Goal: Task Accomplishment & Management: Complete application form

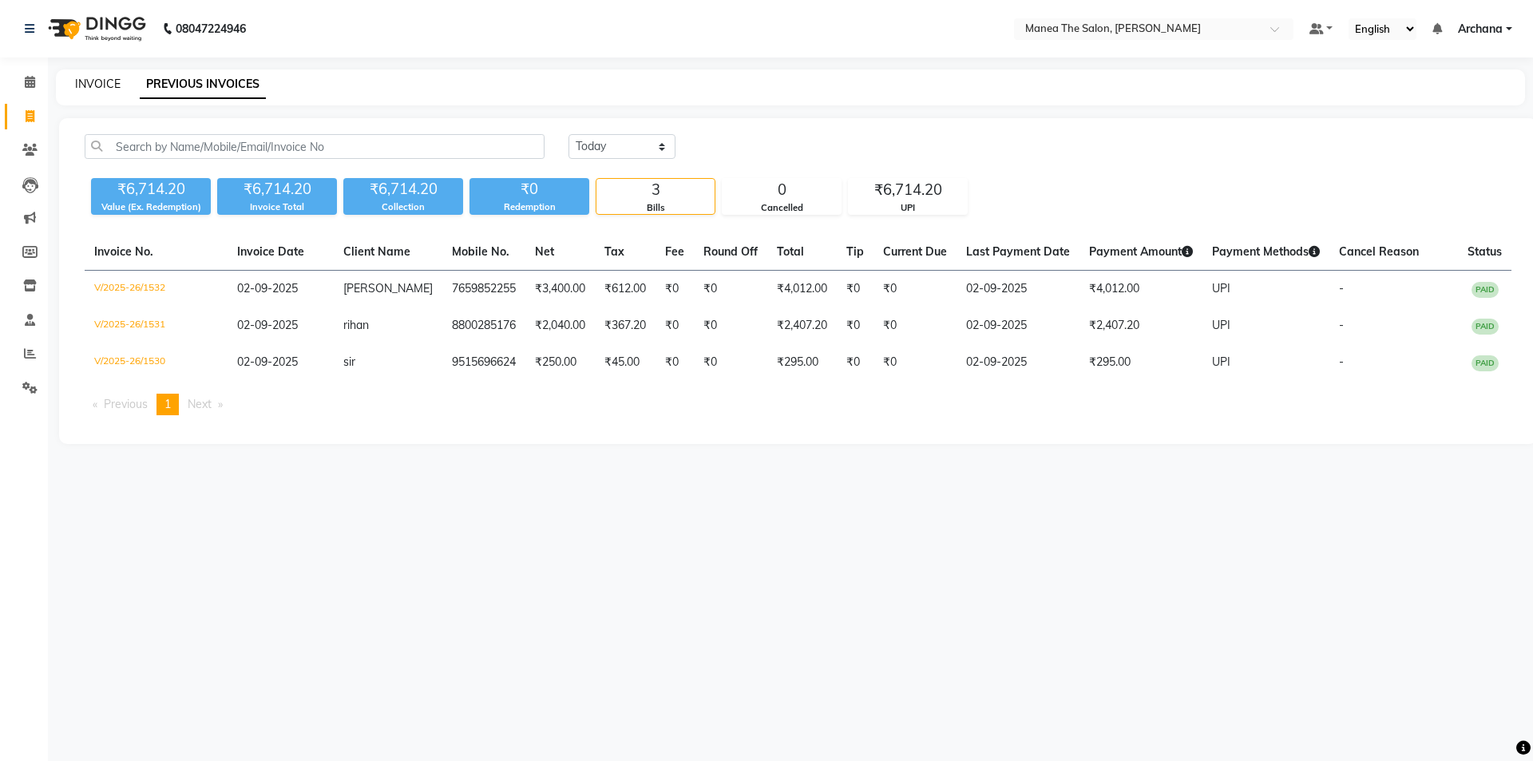
click at [105, 89] on link "INVOICE" at bounding box center [98, 84] width 46 height 14
select select "service"
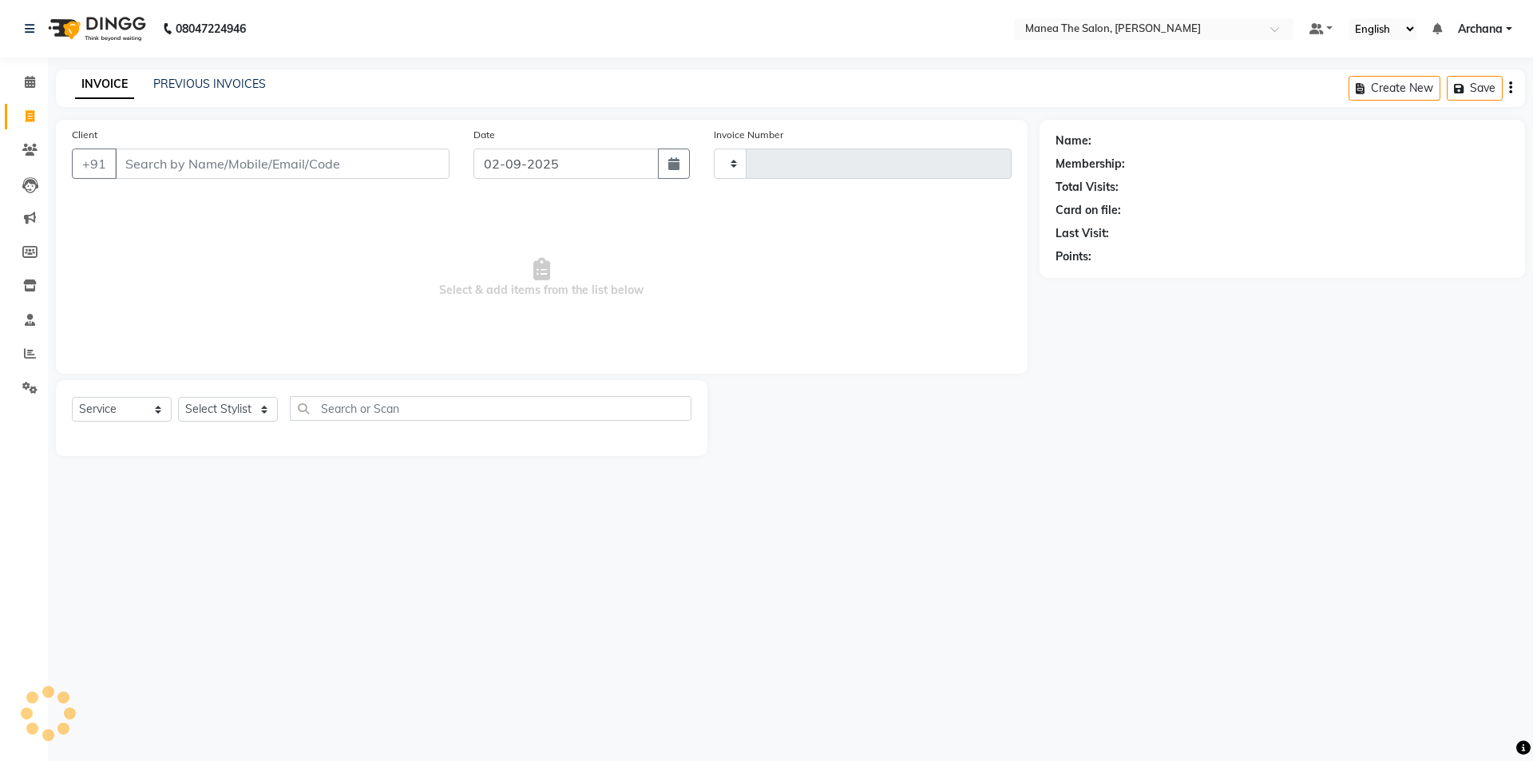
type input "1533"
select select "6846"
click at [250, 410] on select "Select Stylist [PERSON_NAME] My Mane'a. [PERSON_NAME] nisha [PERSON_NAME] [PERS…" at bounding box center [228, 409] width 100 height 25
select select "77516"
click at [178, 397] on select "Select Stylist [PERSON_NAME] My Mane'a. [PERSON_NAME] nisha [PERSON_NAME] [PERS…" at bounding box center [228, 409] width 100 height 25
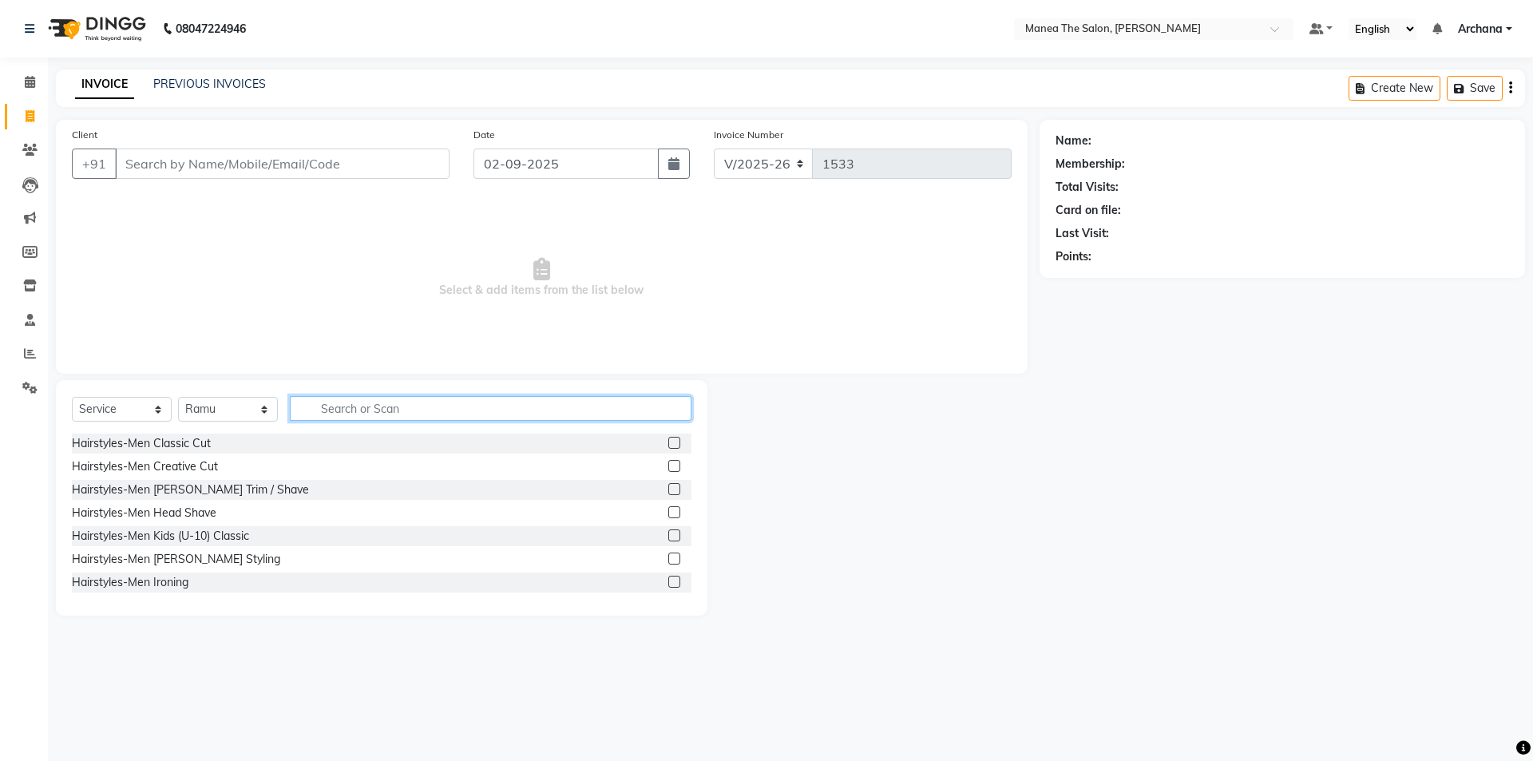
click at [470, 410] on input "text" at bounding box center [491, 408] width 402 height 25
type input "SPA"
click at [668, 512] on label at bounding box center [674, 512] width 12 height 12
click at [668, 512] on input "checkbox" at bounding box center [673, 513] width 10 height 10
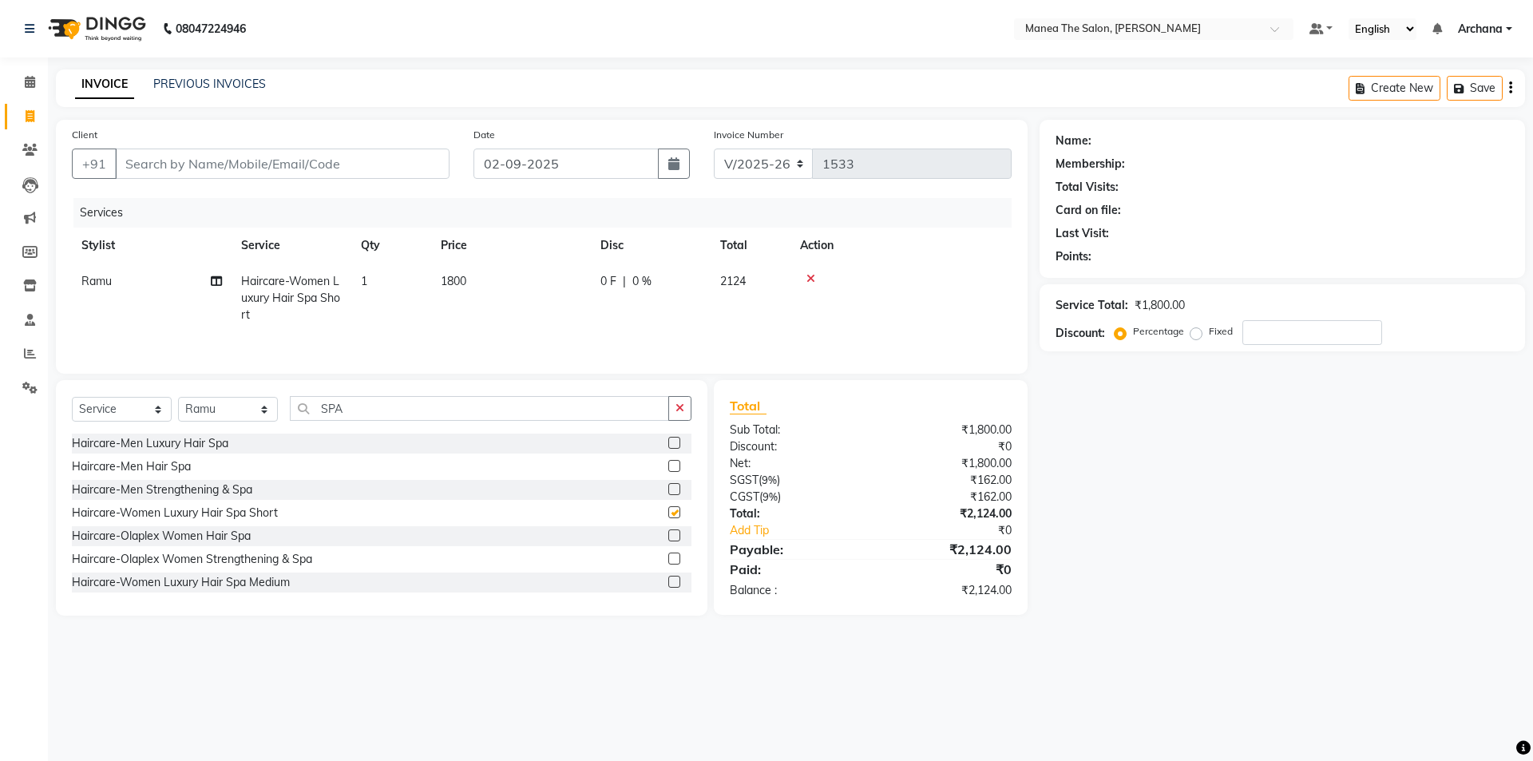
checkbox input "false"
click at [668, 536] on label at bounding box center [674, 535] width 12 height 12
click at [668, 536] on input "checkbox" at bounding box center [673, 536] width 10 height 10
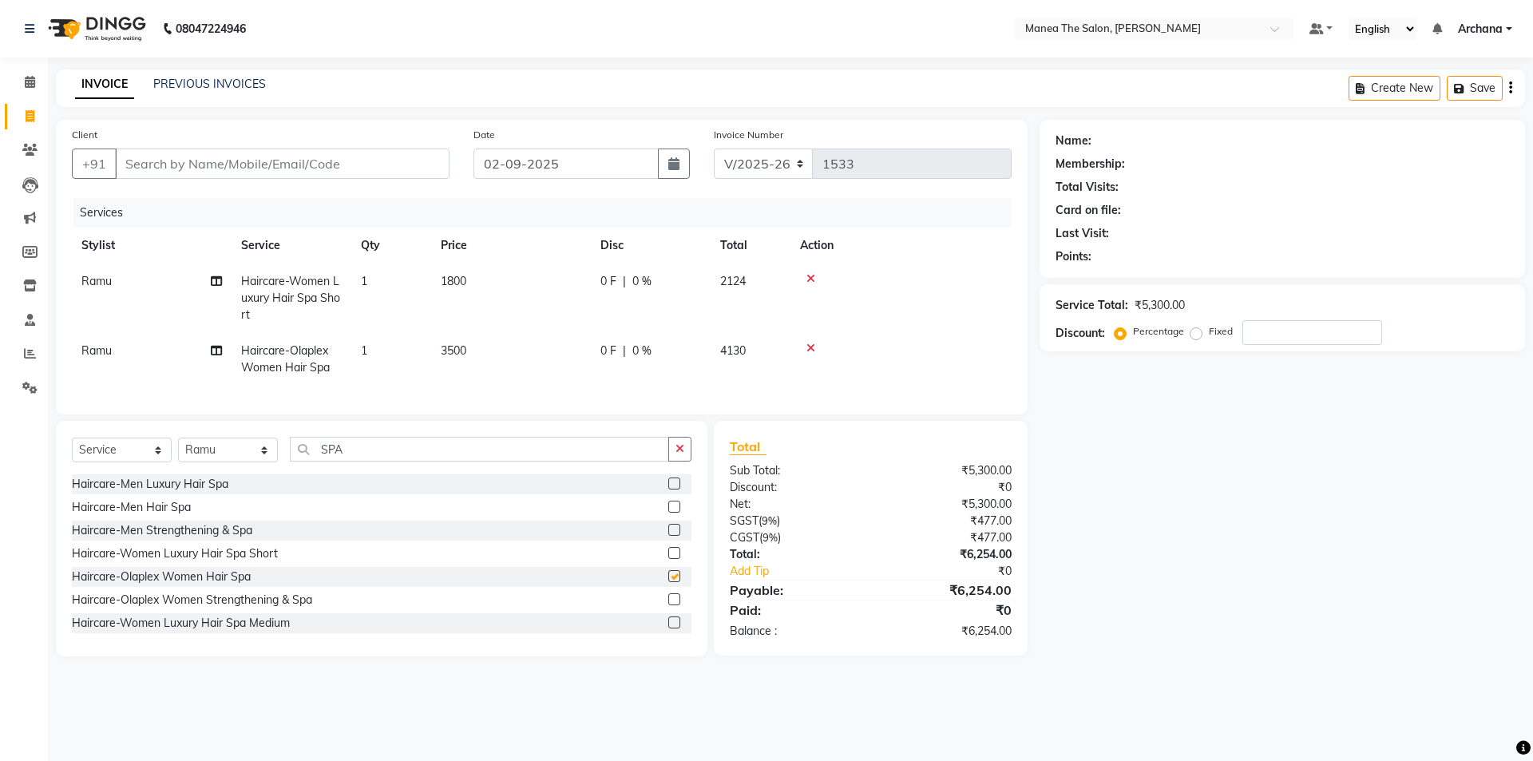
checkbox input "false"
click at [668, 605] on label at bounding box center [674, 599] width 12 height 12
click at [668, 605] on input "checkbox" at bounding box center [673, 600] width 10 height 10
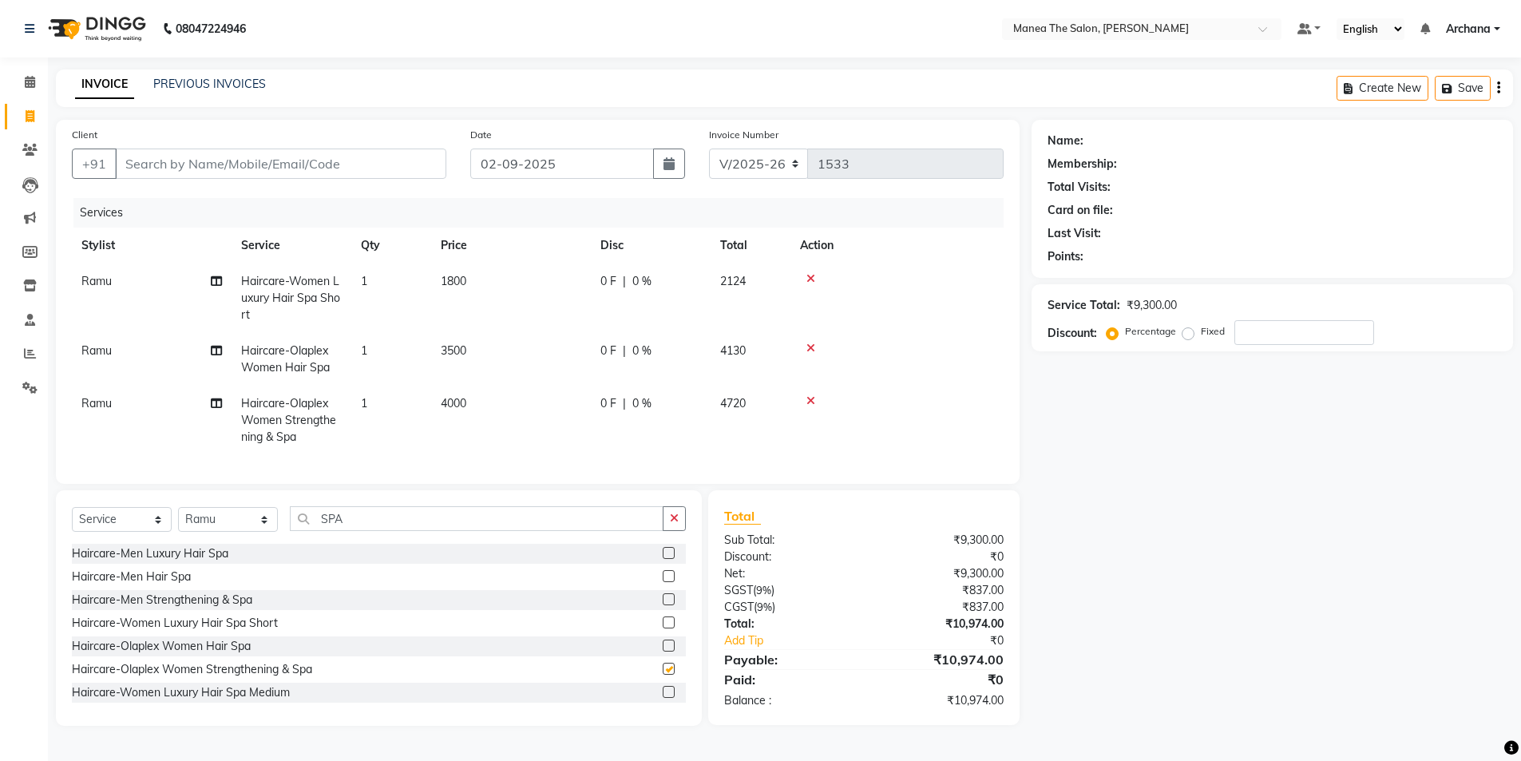
checkbox input "false"
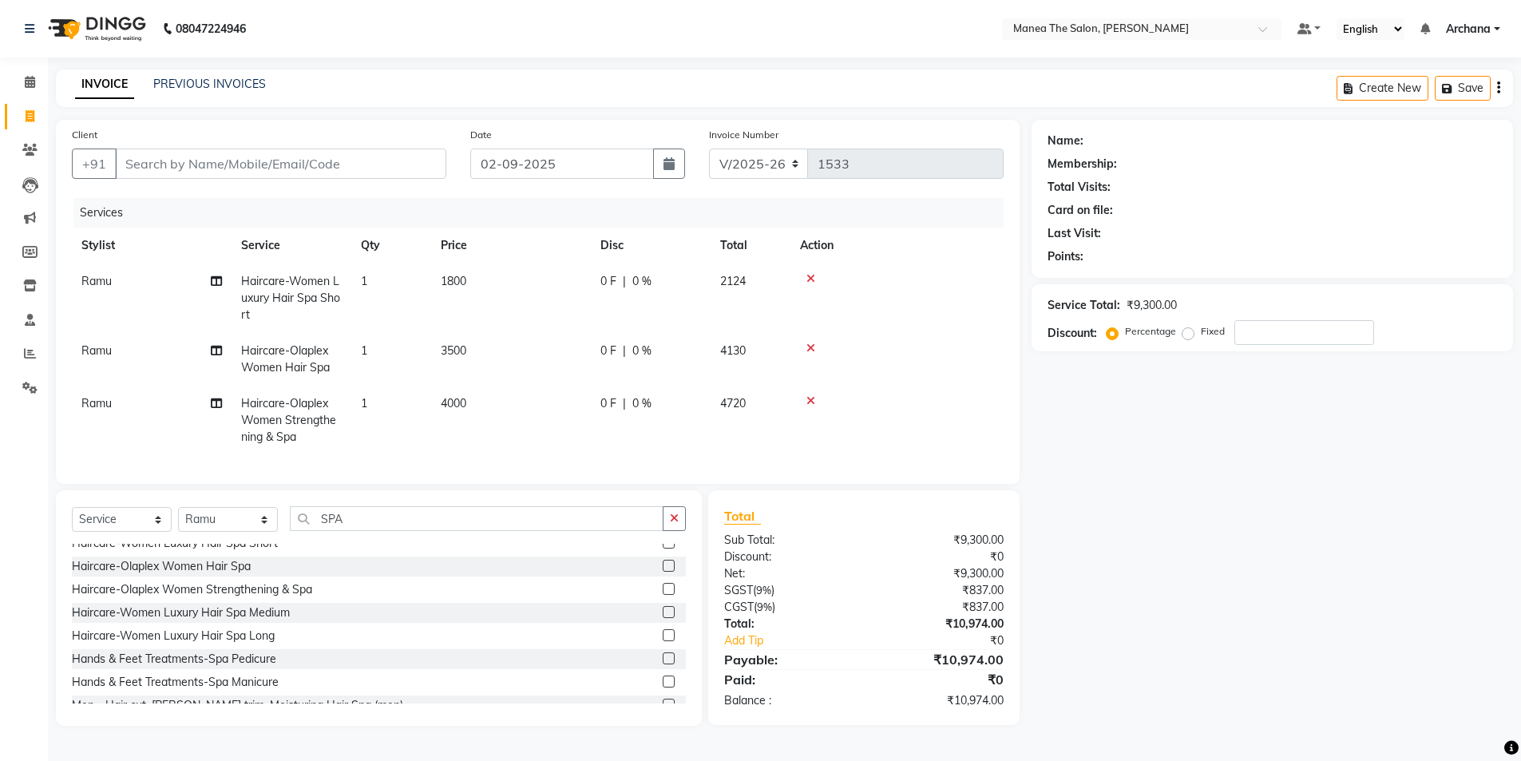
click at [663, 618] on label at bounding box center [669, 612] width 12 height 12
click at [663, 618] on input "checkbox" at bounding box center [668, 612] width 10 height 10
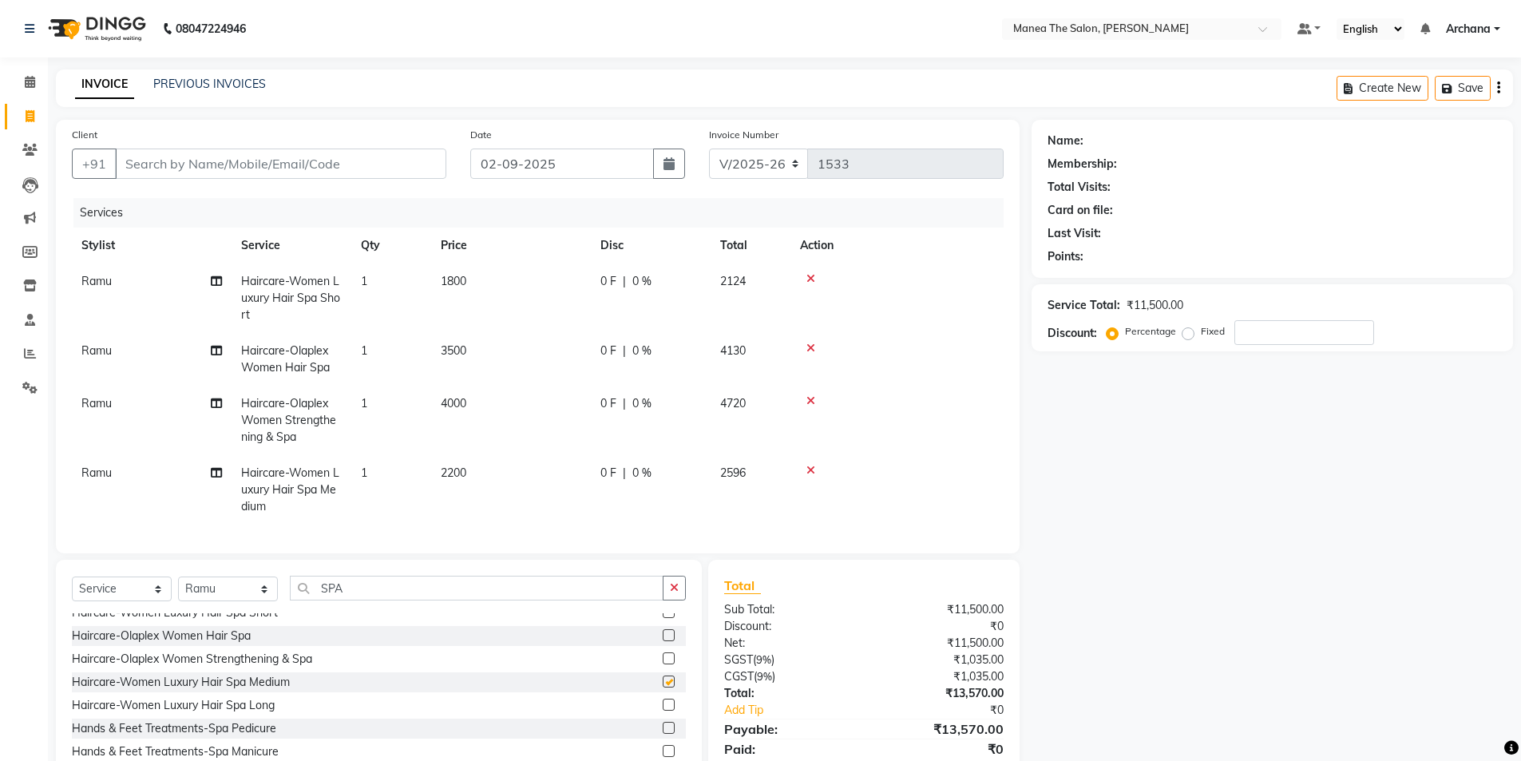
checkbox input "false"
click at [663, 710] on label at bounding box center [669, 704] width 12 height 12
click at [663, 710] on input "checkbox" at bounding box center [668, 705] width 10 height 10
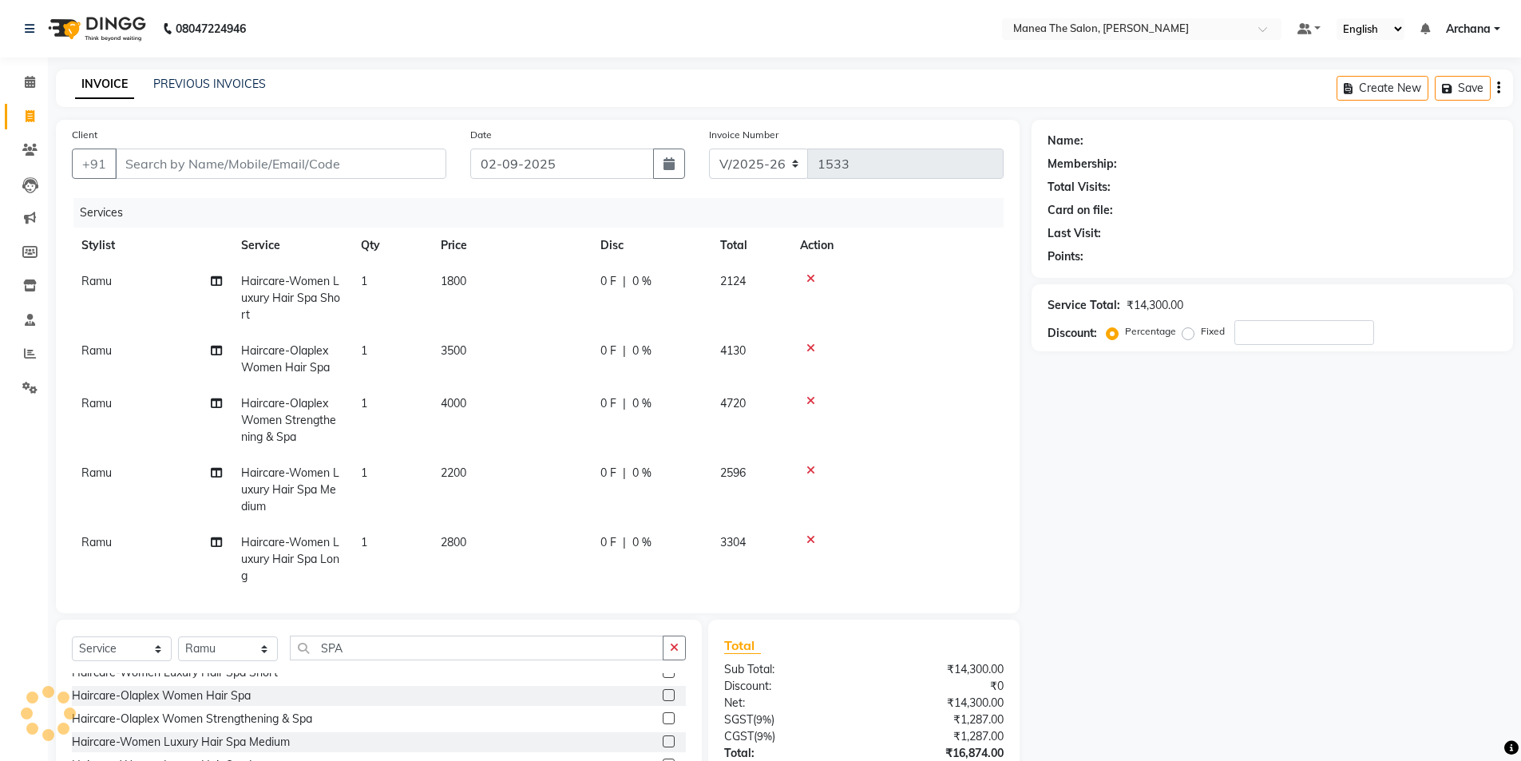
checkbox input "false"
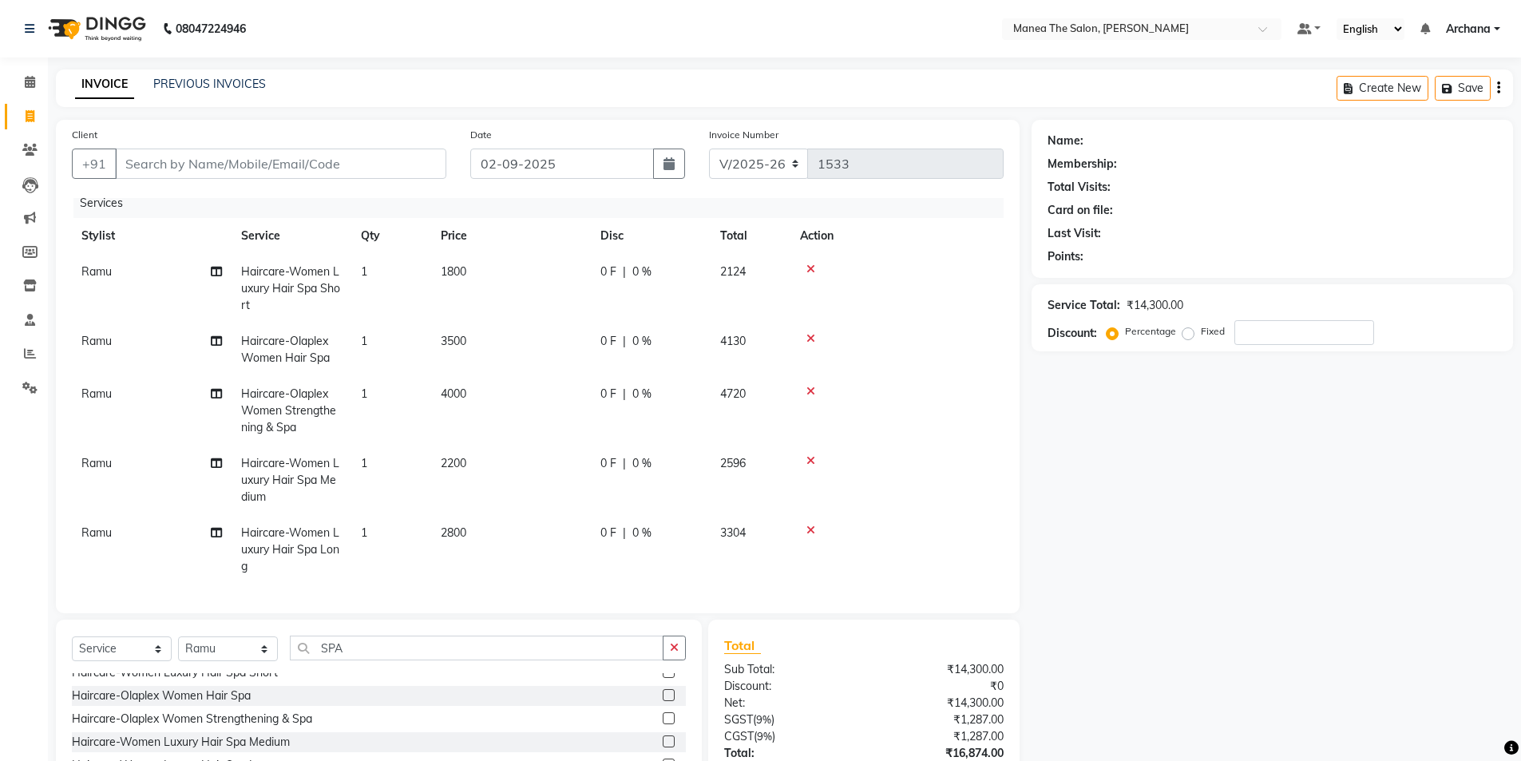
scroll to position [22, 0]
click at [807, 455] on icon at bounding box center [810, 460] width 9 height 11
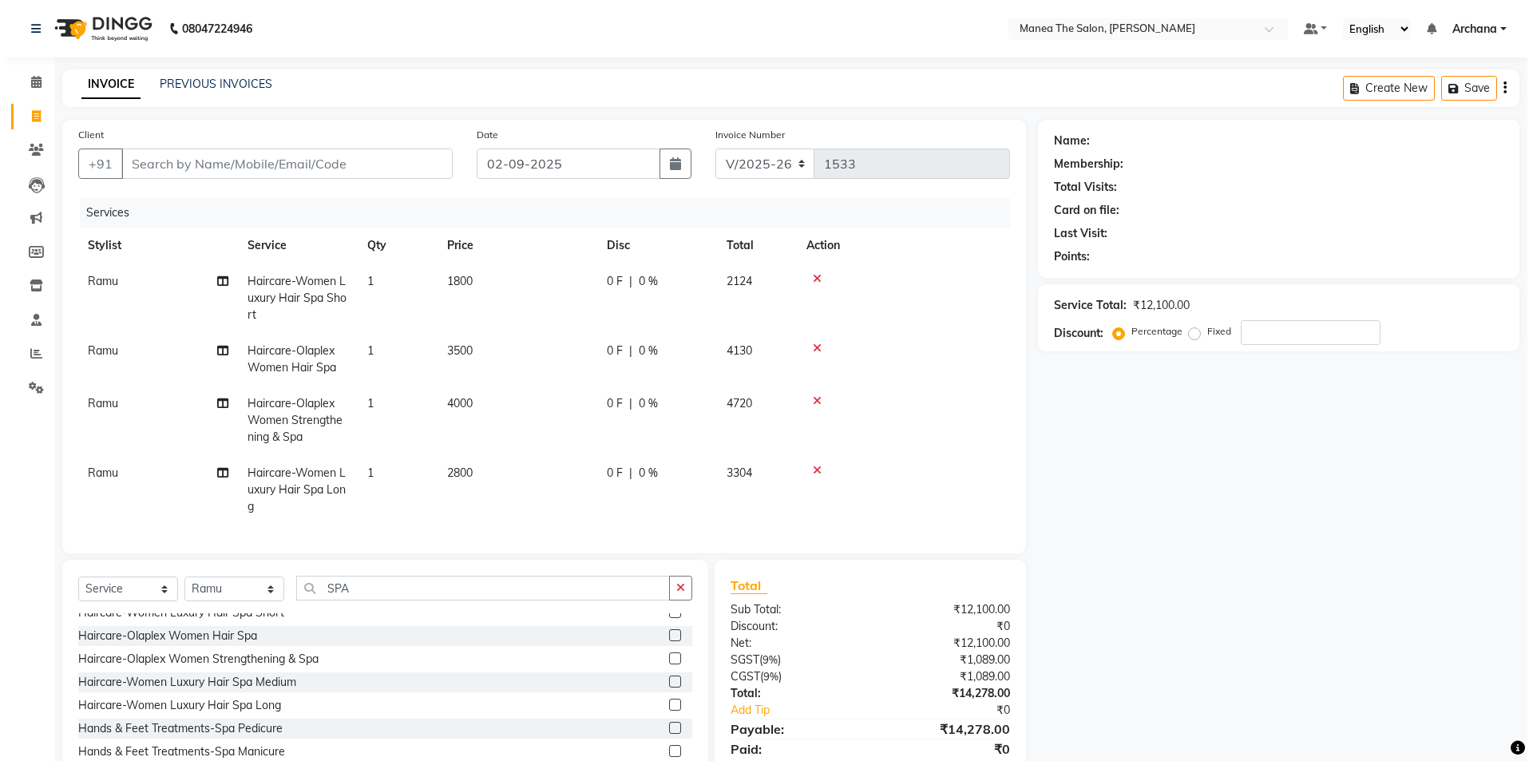
scroll to position [0, 0]
click at [807, 397] on icon at bounding box center [810, 400] width 9 height 11
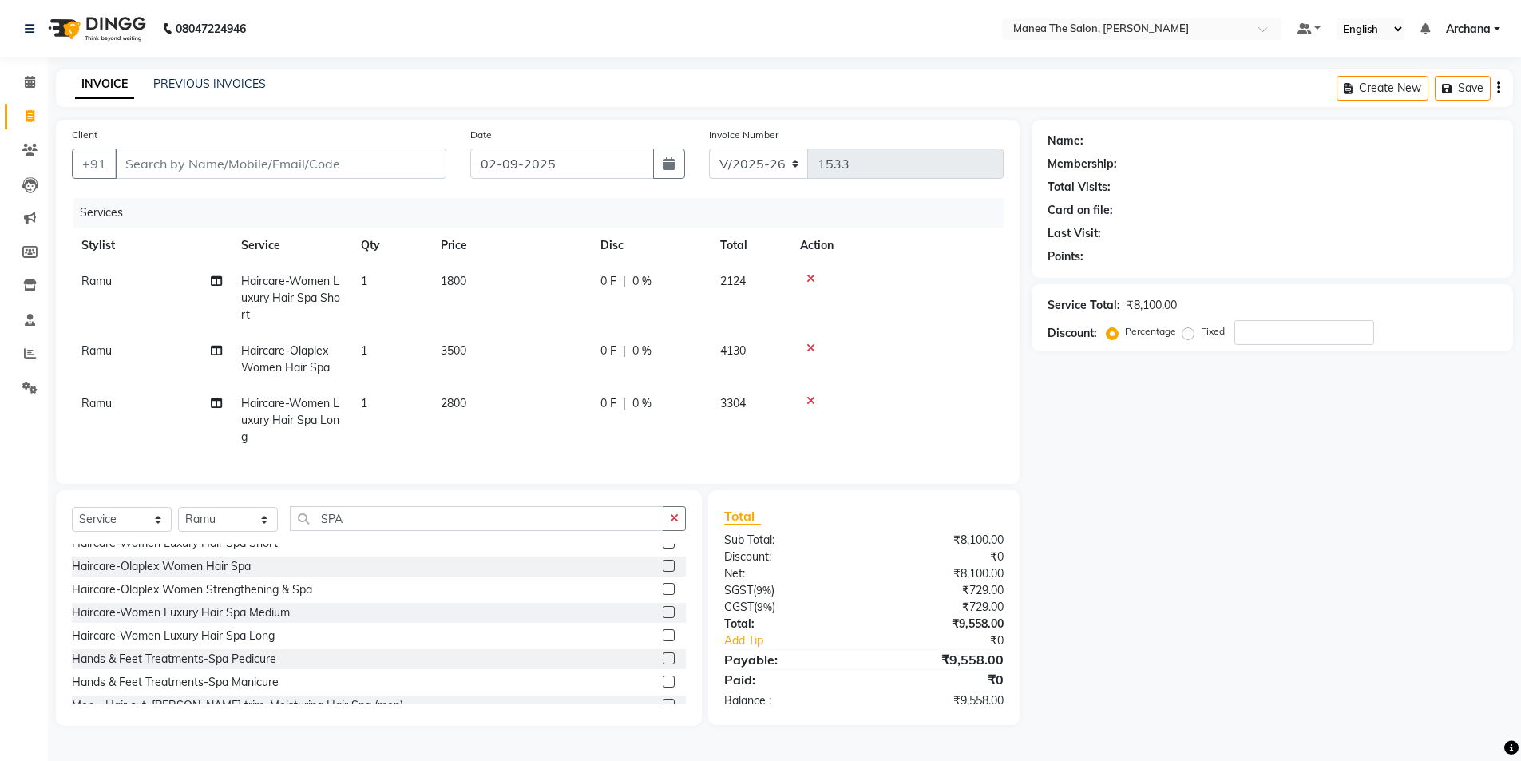
click at [809, 346] on icon at bounding box center [810, 347] width 9 height 11
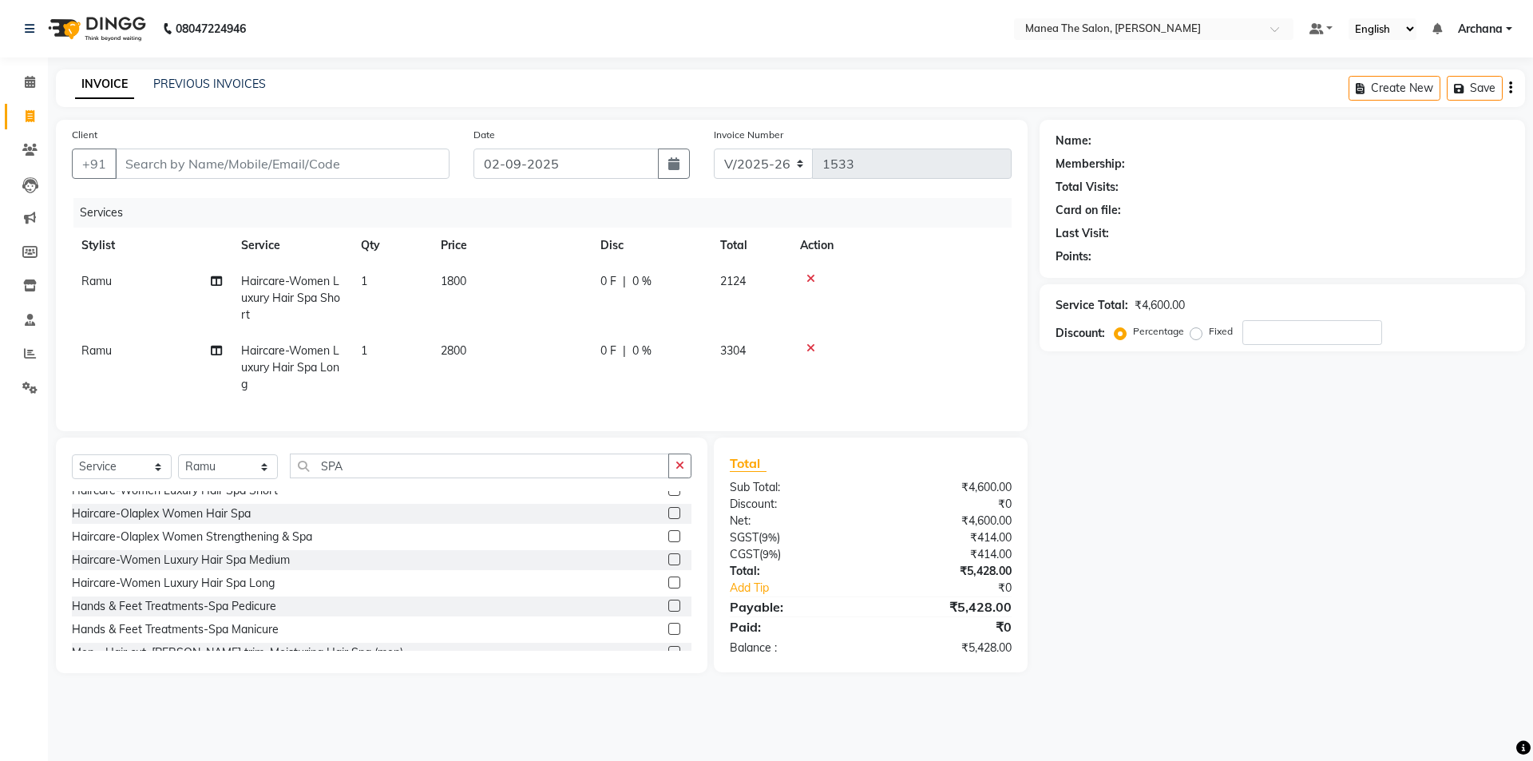
click at [810, 273] on icon at bounding box center [810, 278] width 9 height 11
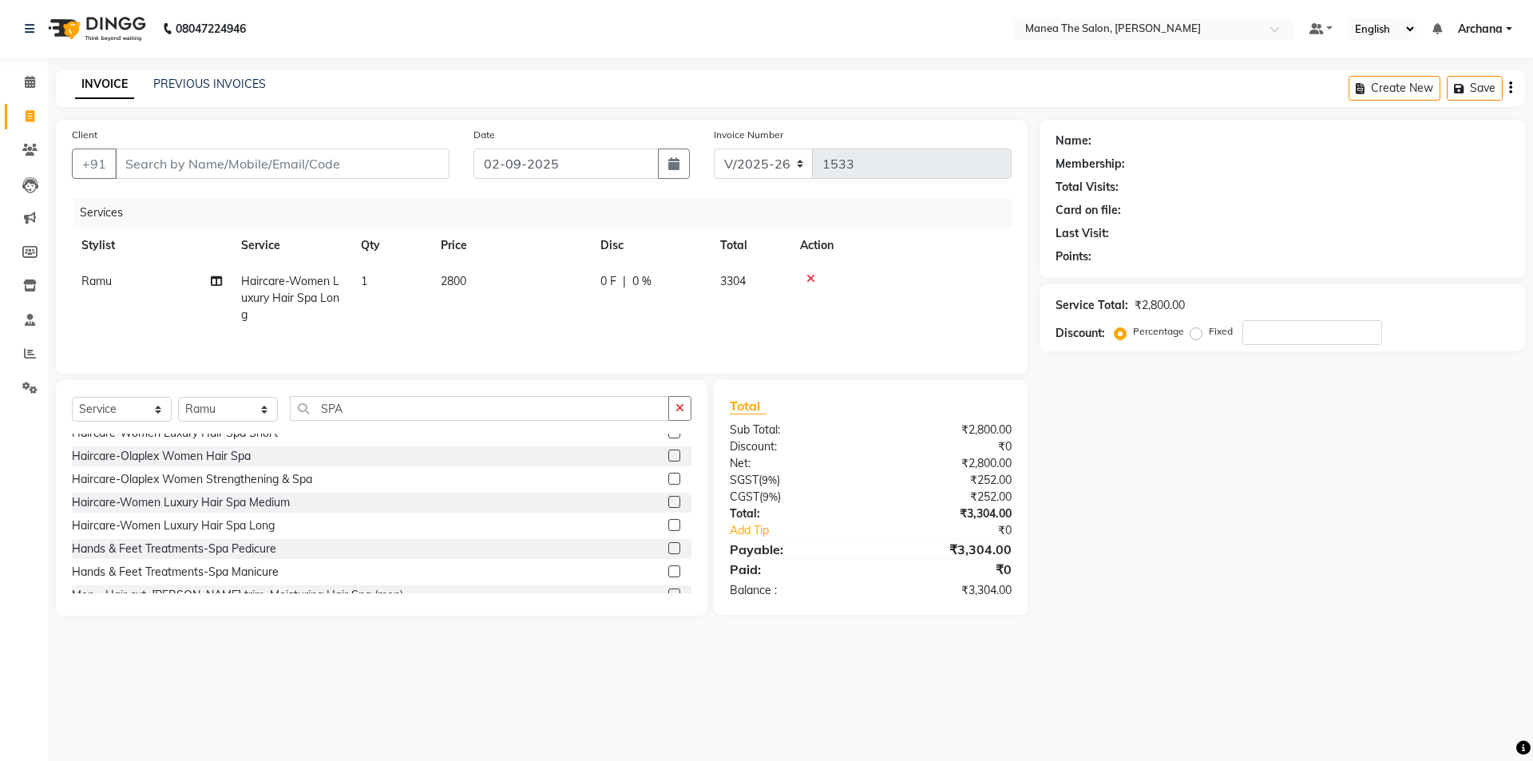
click at [454, 281] on span "2800" at bounding box center [454, 281] width 26 height 14
select select "77516"
click at [534, 291] on input "2800" at bounding box center [586, 285] width 140 height 25
type input "200"
click at [668, 502] on label at bounding box center [674, 502] width 12 height 12
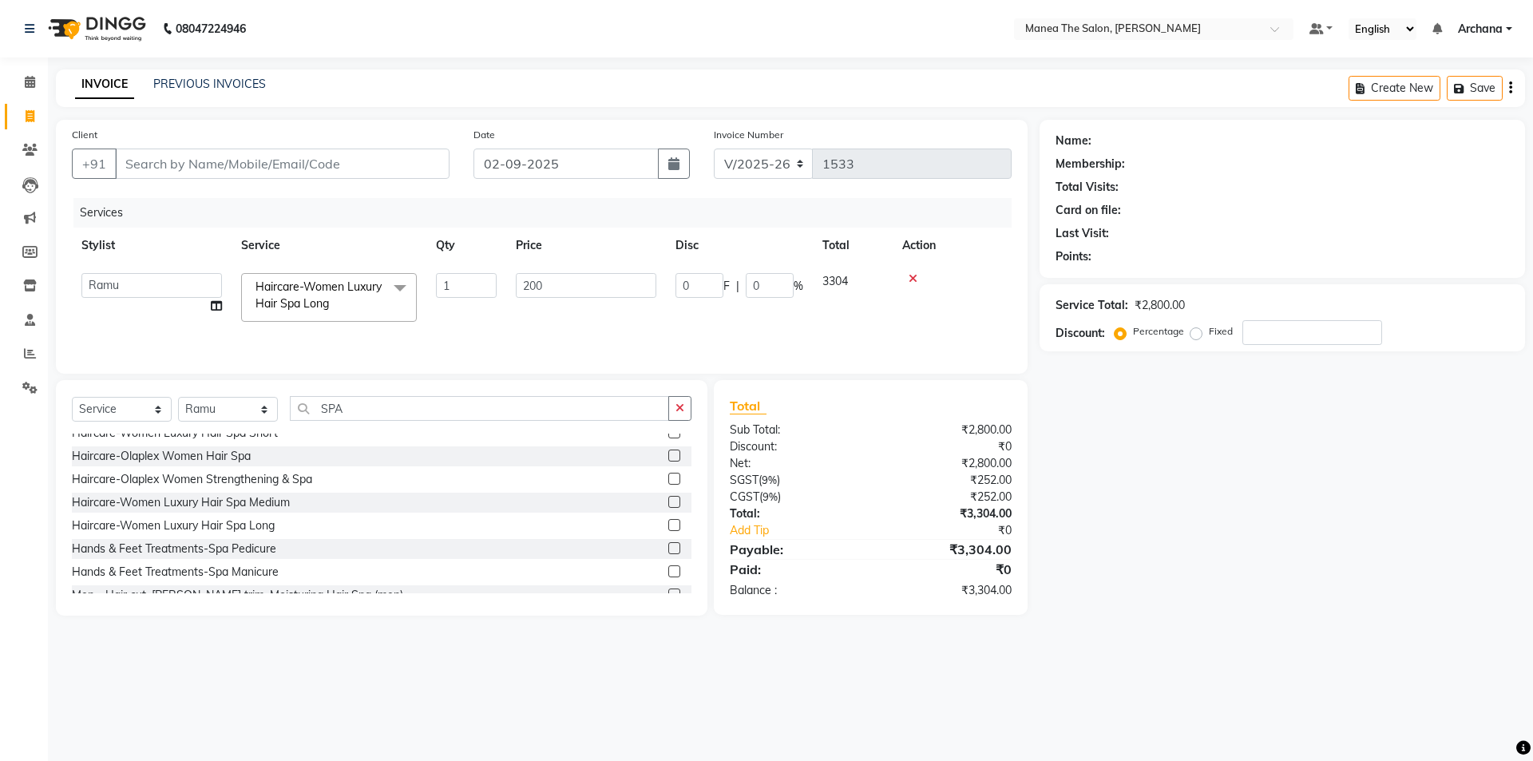
click at [668, 502] on input "checkbox" at bounding box center [673, 502] width 10 height 10
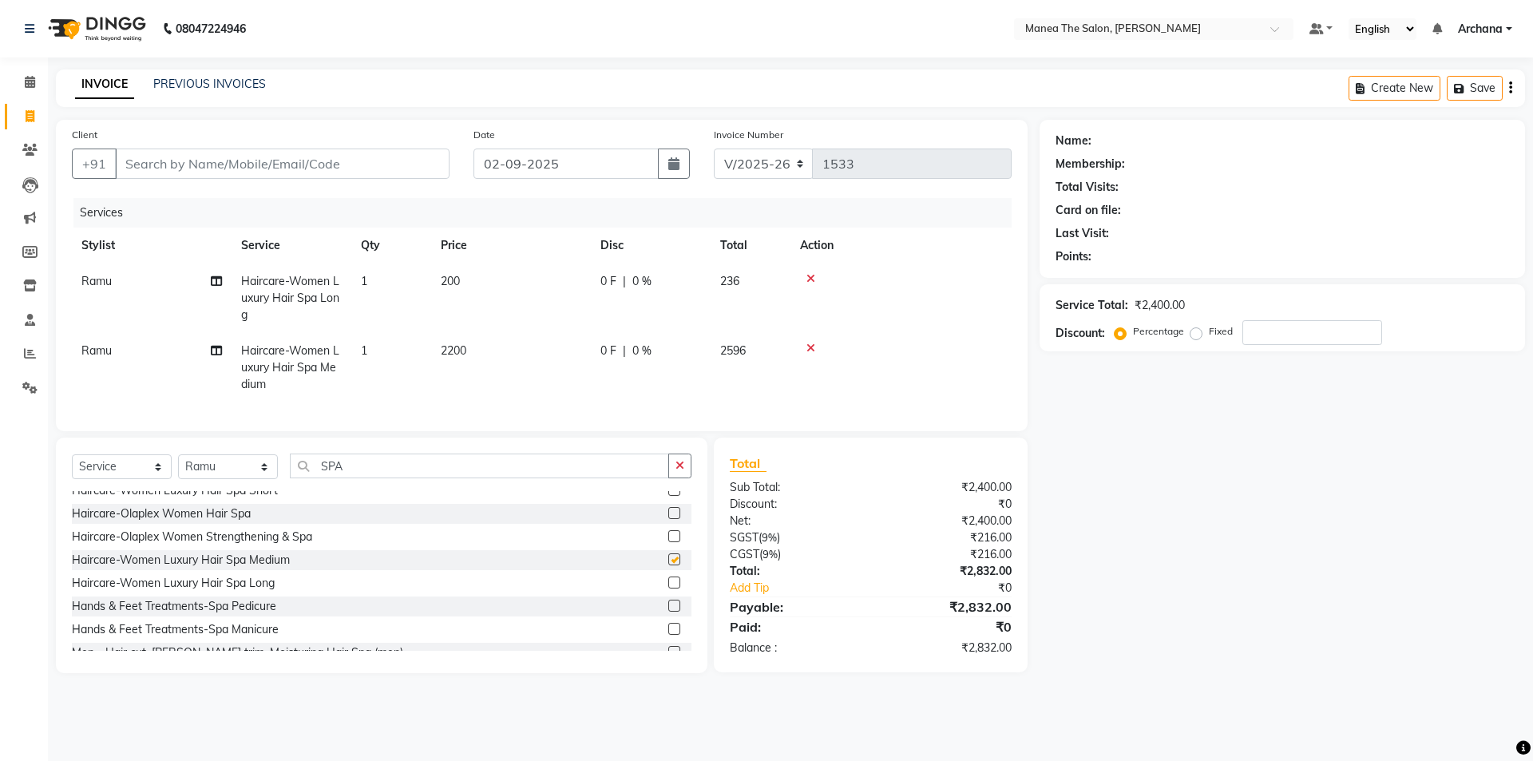
checkbox input "false"
click at [804, 278] on div at bounding box center [901, 278] width 202 height 11
click at [809, 278] on icon at bounding box center [810, 278] width 9 height 11
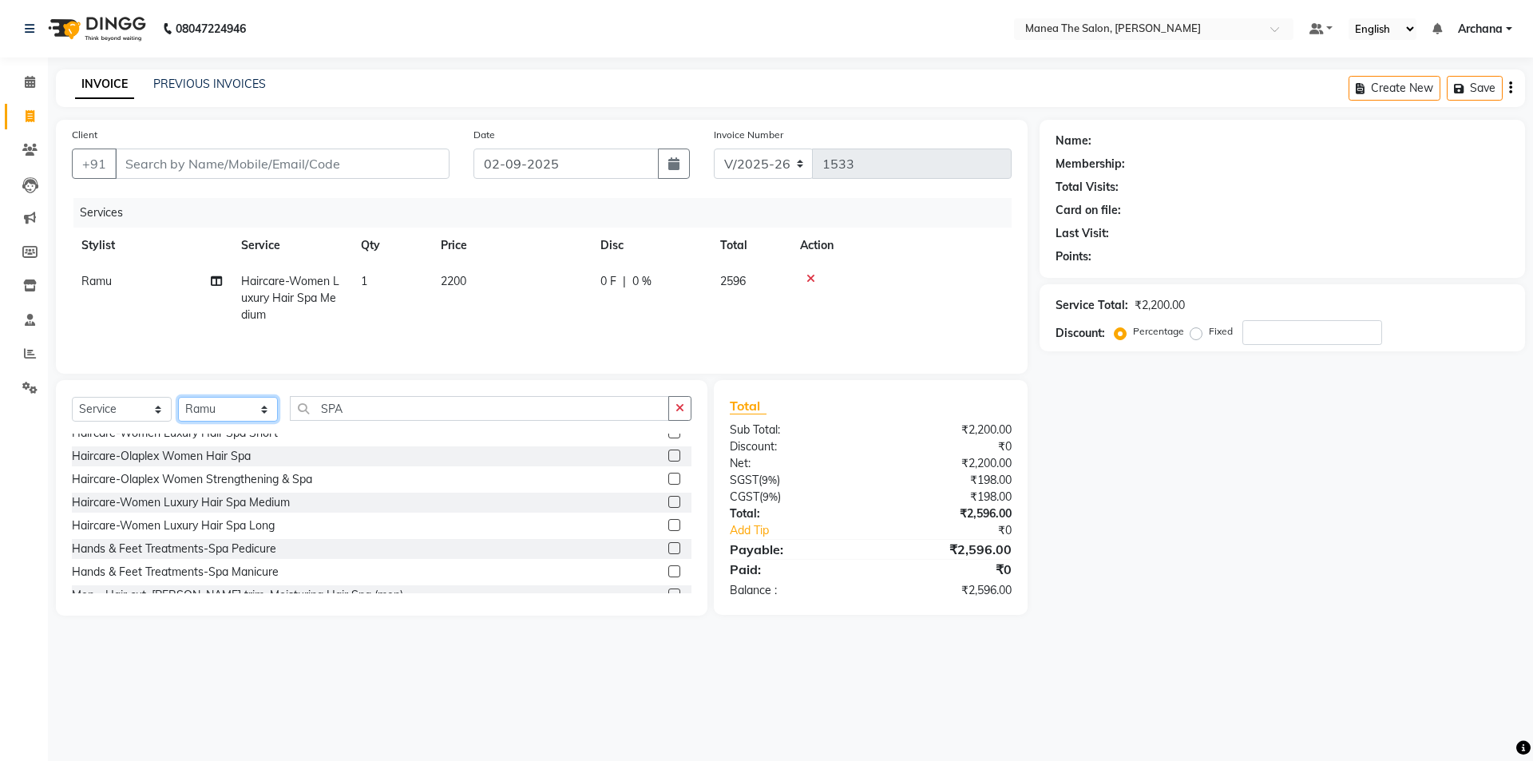
click at [258, 409] on select "Select Stylist [PERSON_NAME] My Mane'a. [PERSON_NAME] nisha [PERSON_NAME] [PERS…" at bounding box center [228, 409] width 100 height 25
select select "71834"
click at [178, 397] on select "Select Stylist [PERSON_NAME] My Mane'a. [PERSON_NAME] nisha [PERSON_NAME] [PERS…" at bounding box center [228, 409] width 100 height 25
click at [683, 407] on icon "button" at bounding box center [679, 407] width 9 height 11
click at [643, 415] on input "text" at bounding box center [491, 408] width 402 height 25
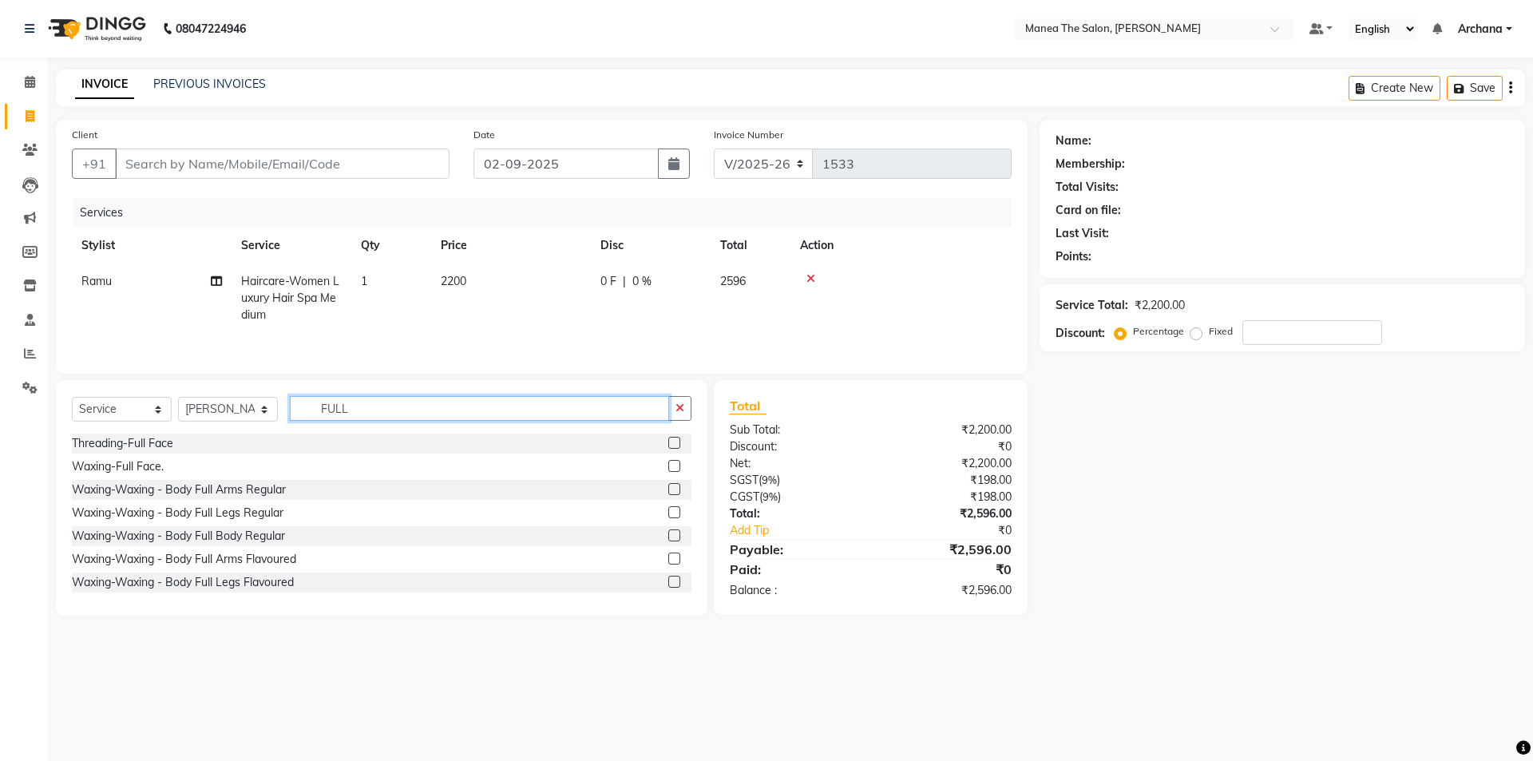
type input "FULL"
click at [668, 557] on label at bounding box center [674, 558] width 12 height 12
click at [668, 557] on input "checkbox" at bounding box center [673, 559] width 10 height 10
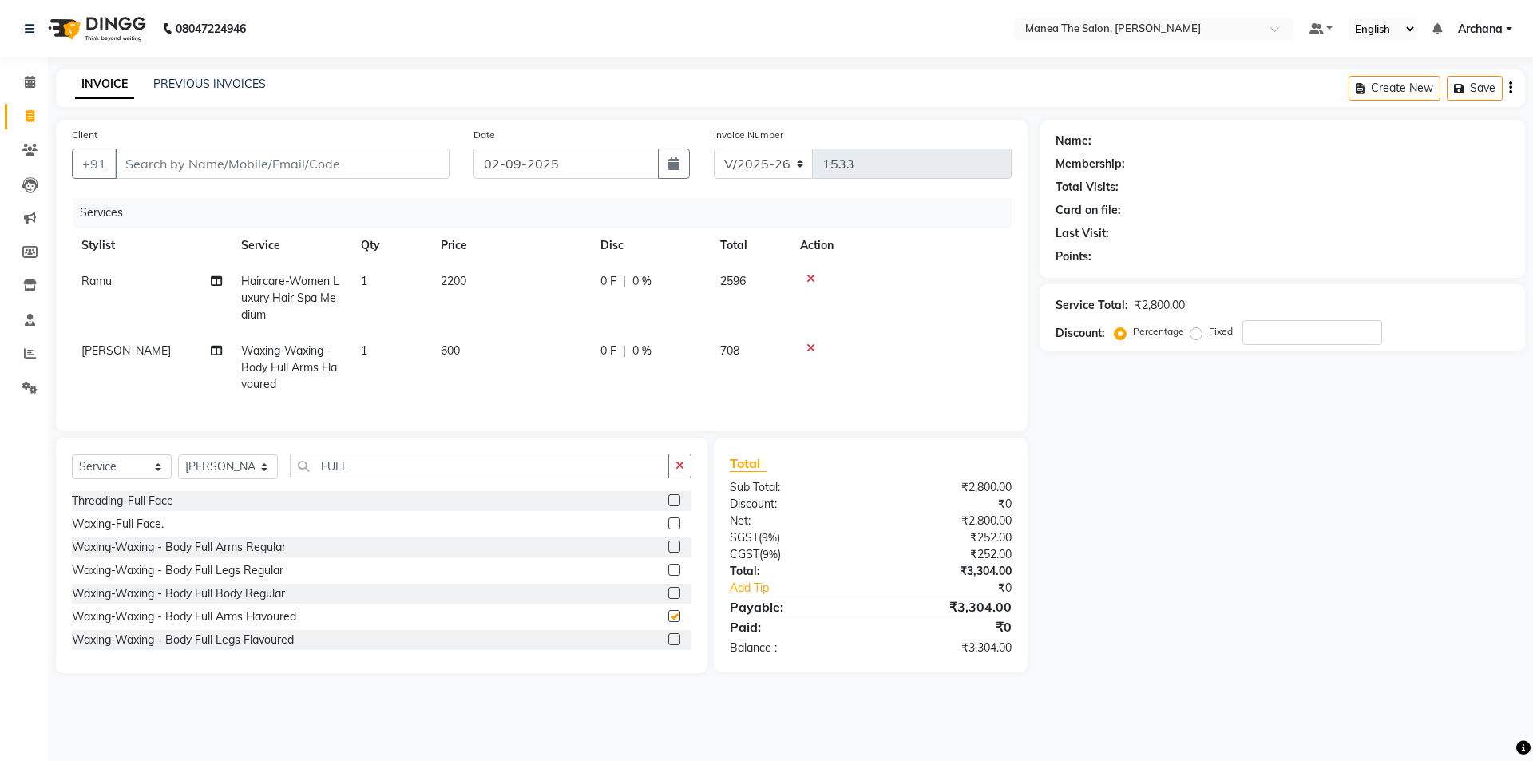
checkbox input "false"
click at [681, 471] on icon "button" at bounding box center [679, 465] width 9 height 11
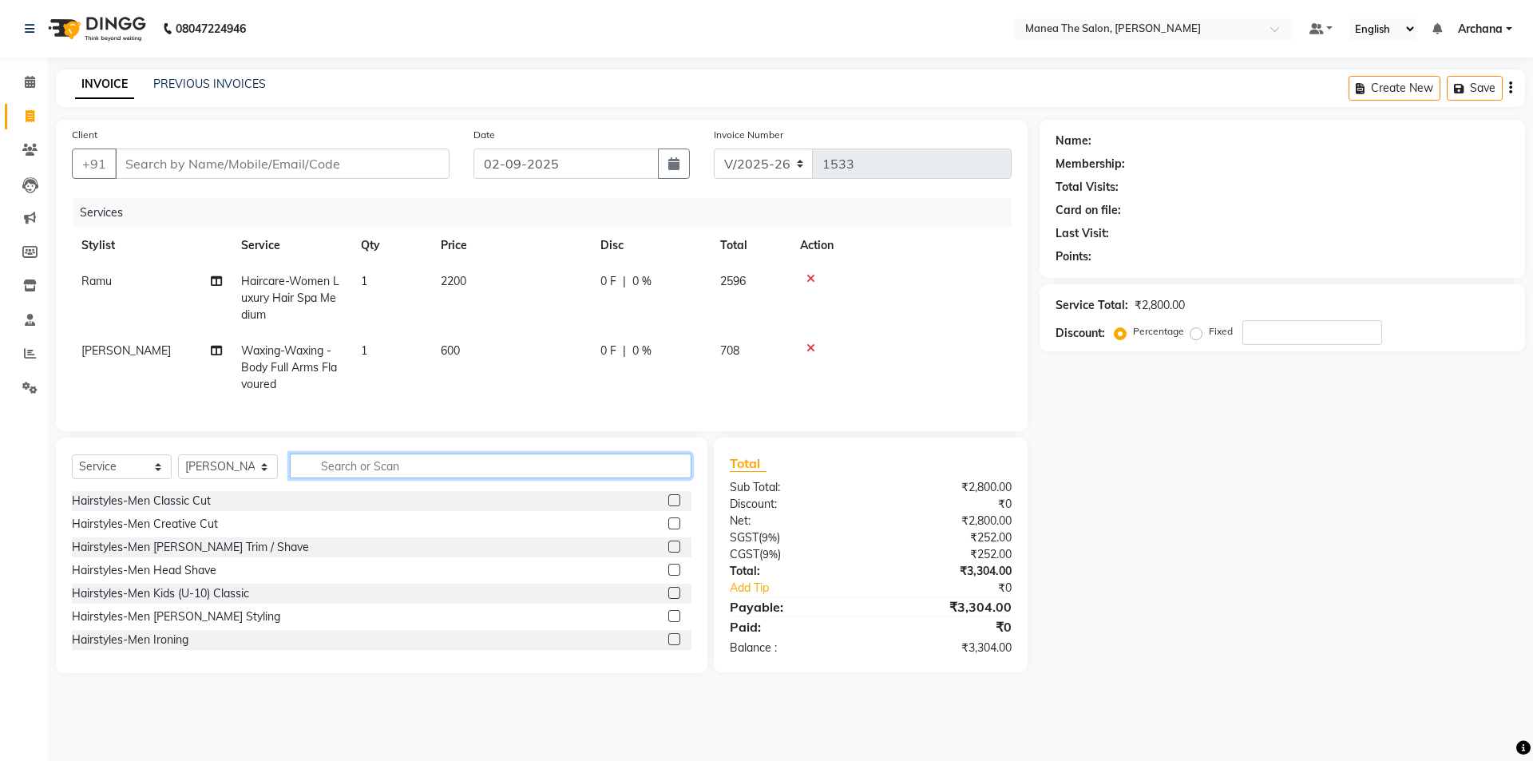
click at [653, 478] on input "text" at bounding box center [491, 465] width 402 height 25
type input "UND"
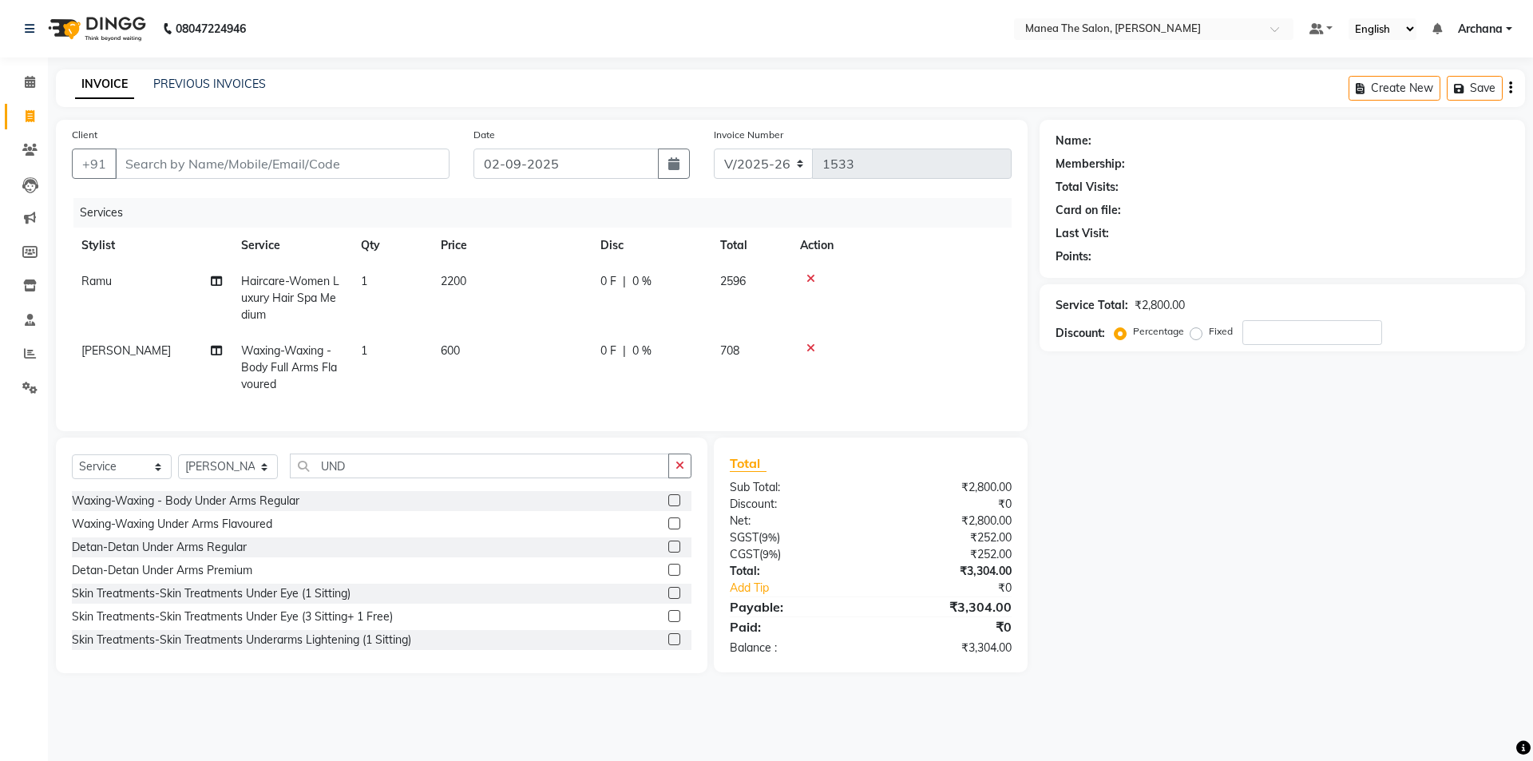
click at [668, 529] on label at bounding box center [674, 523] width 12 height 12
click at [668, 529] on input "checkbox" at bounding box center [673, 524] width 10 height 10
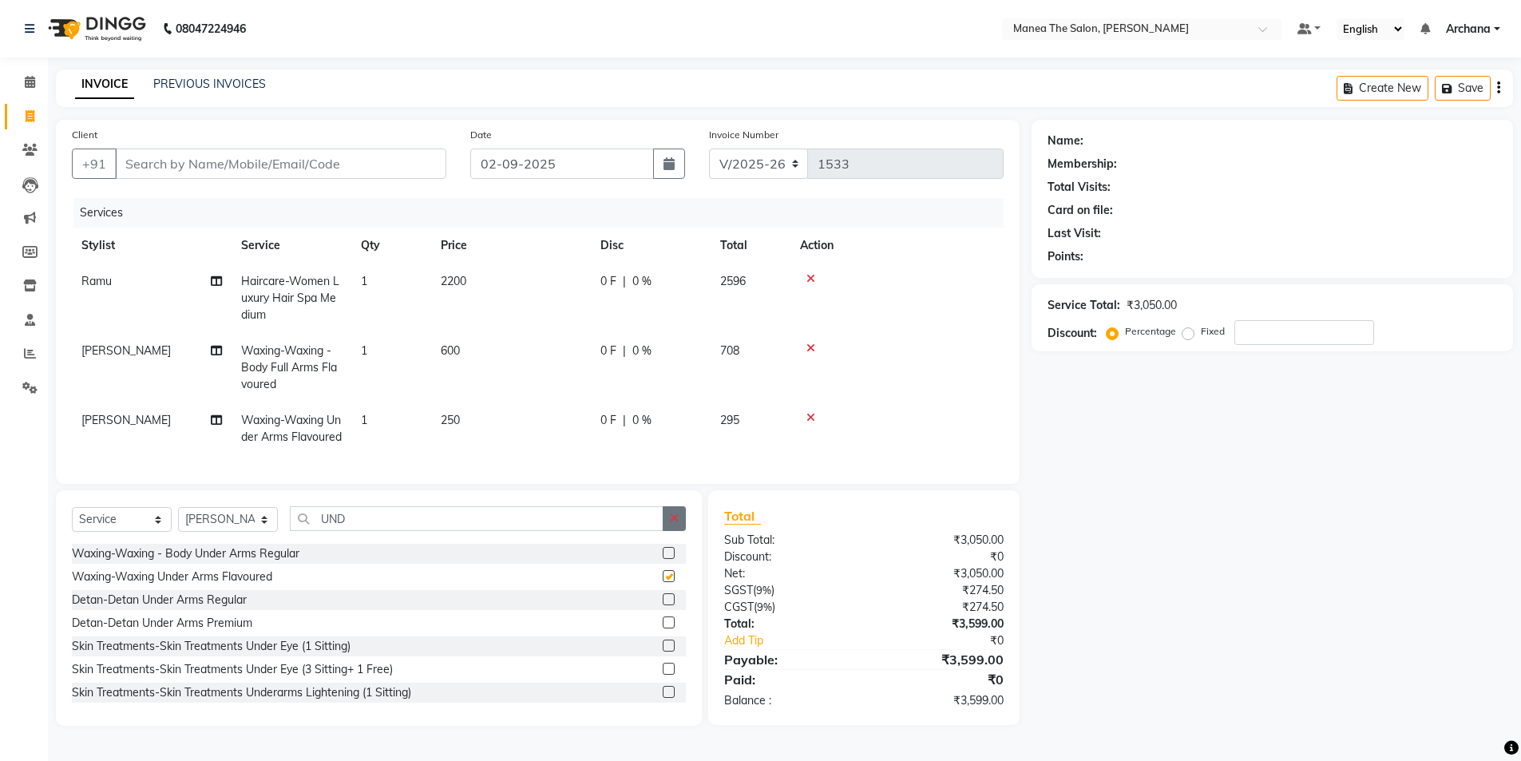
checkbox input "false"
click at [489, 419] on td "250" at bounding box center [511, 428] width 160 height 53
select select "71834"
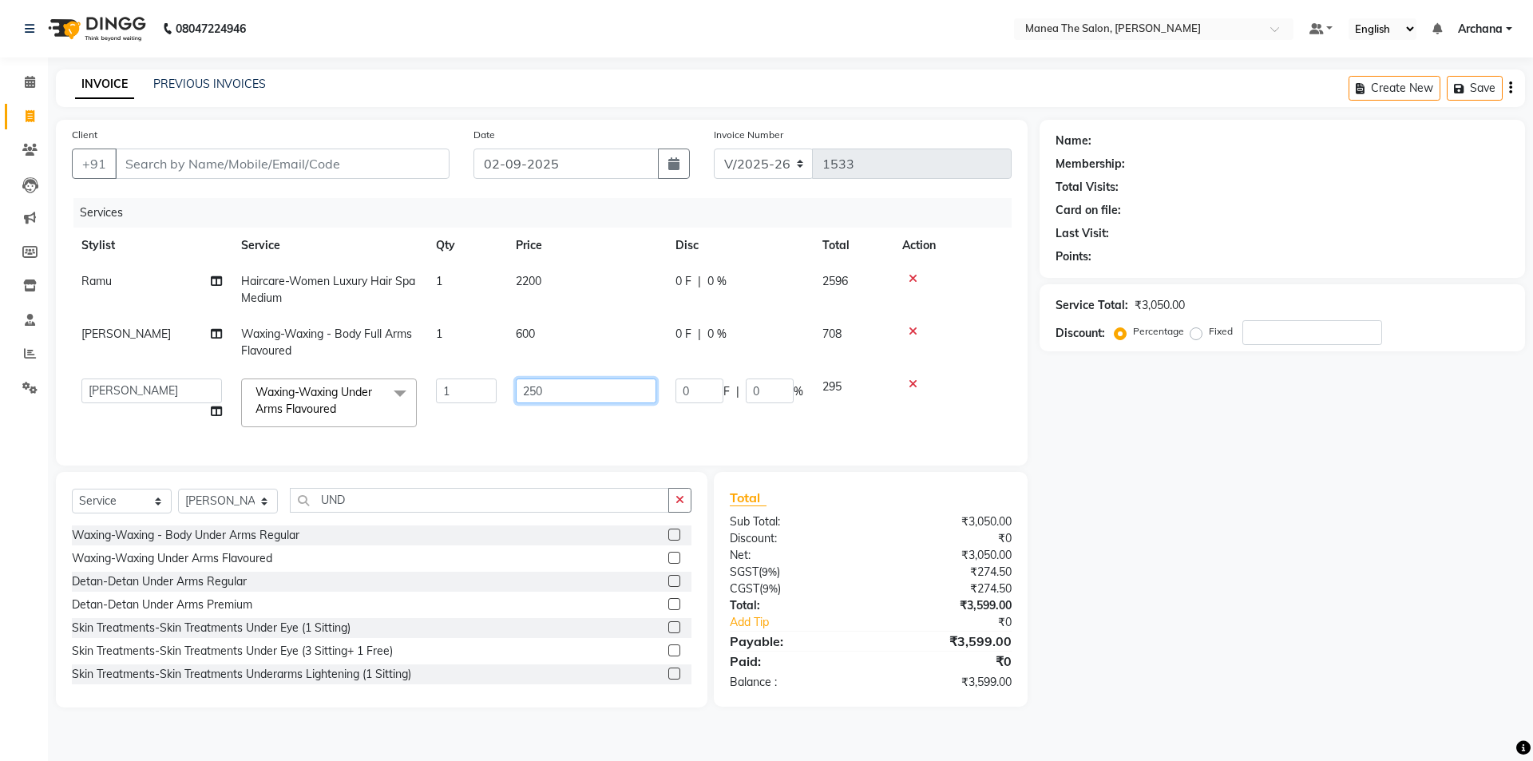
click at [551, 389] on input "250" at bounding box center [586, 390] width 140 height 25
type input "2"
type input "300"
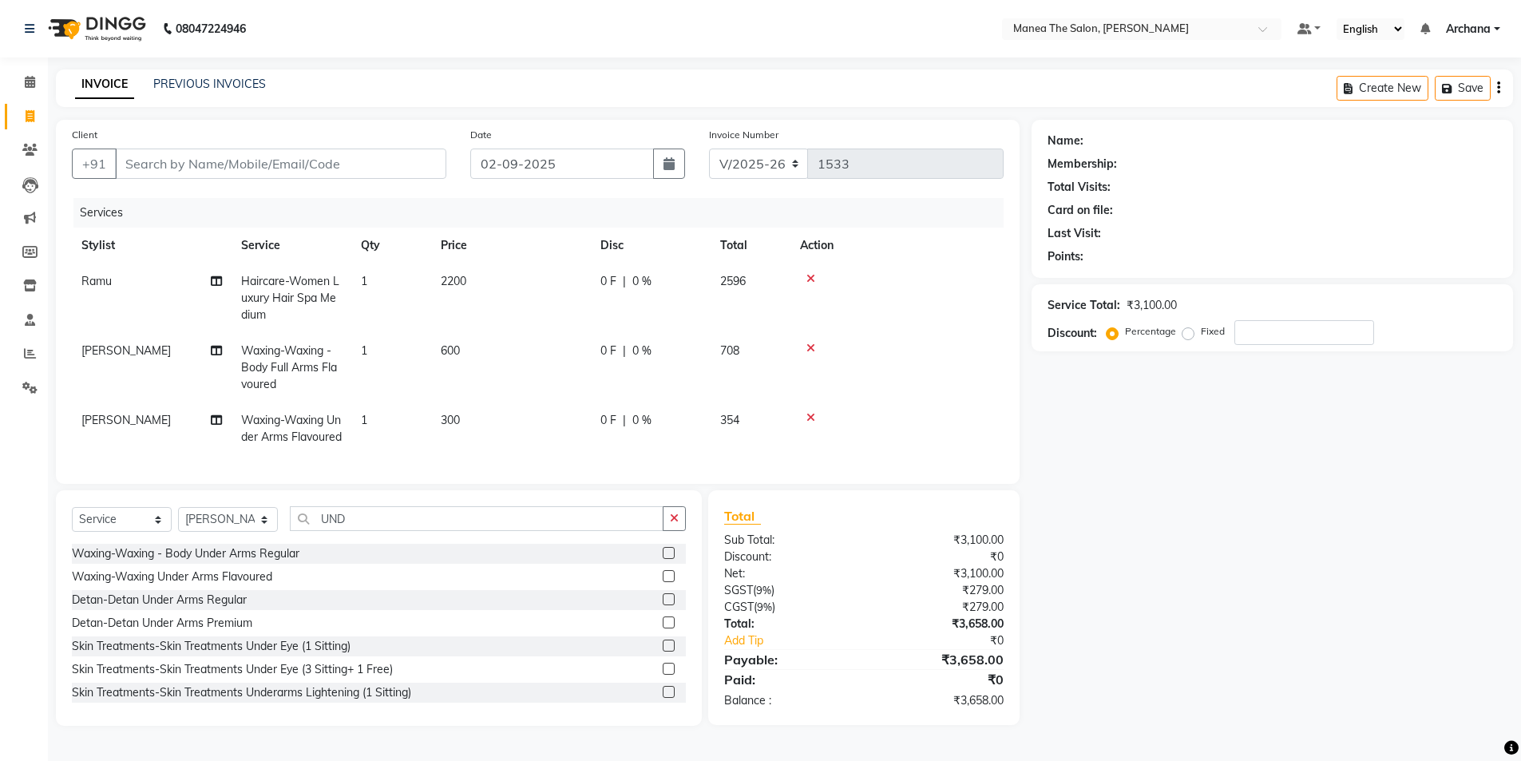
click at [1270, 517] on div "Name: Membership: Total Visits: Card on file: Last Visit: Points: Service Total…" at bounding box center [1277, 423] width 493 height 606
click at [679, 524] on icon "button" at bounding box center [674, 517] width 9 height 11
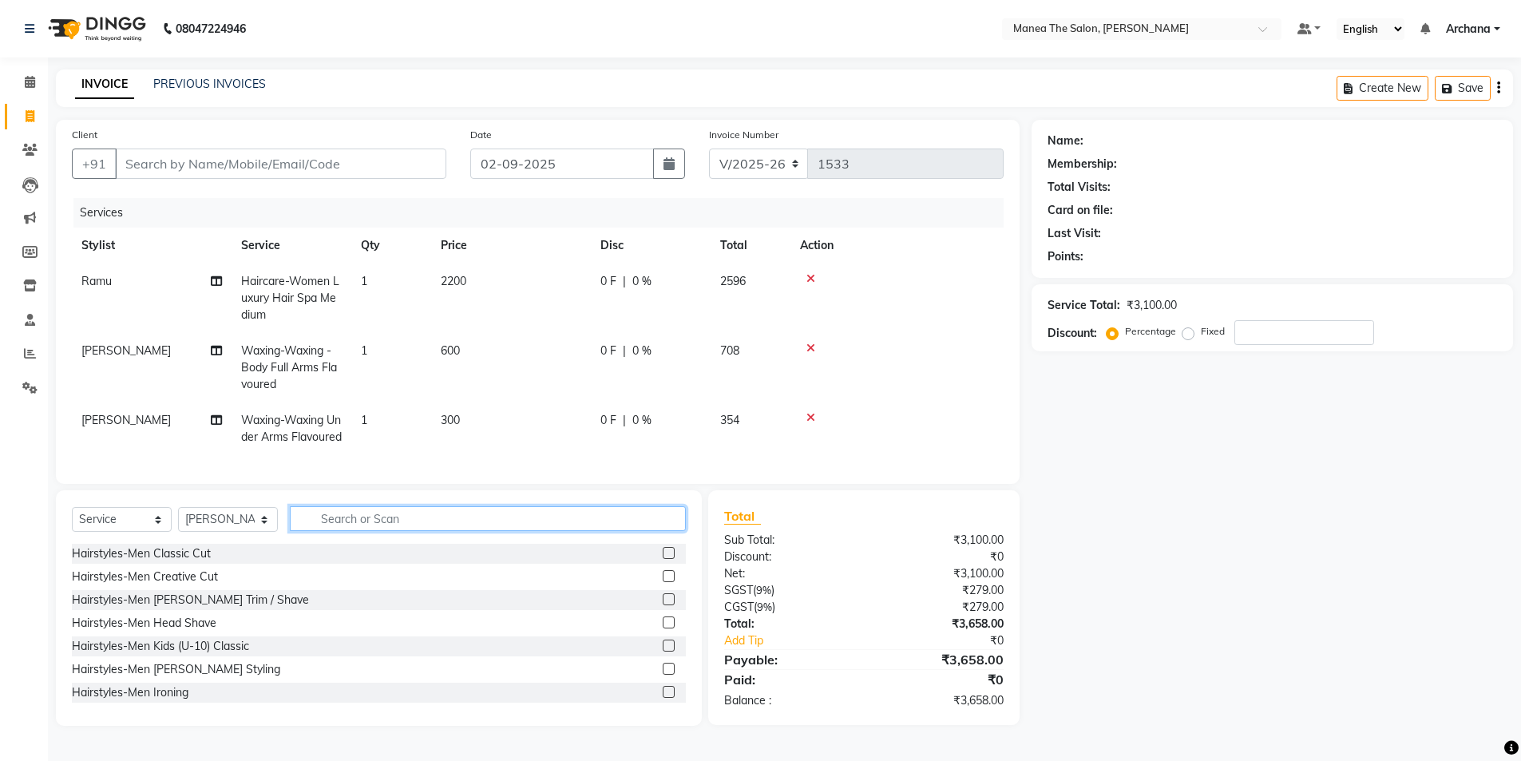
click at [595, 531] on input "text" at bounding box center [488, 518] width 396 height 25
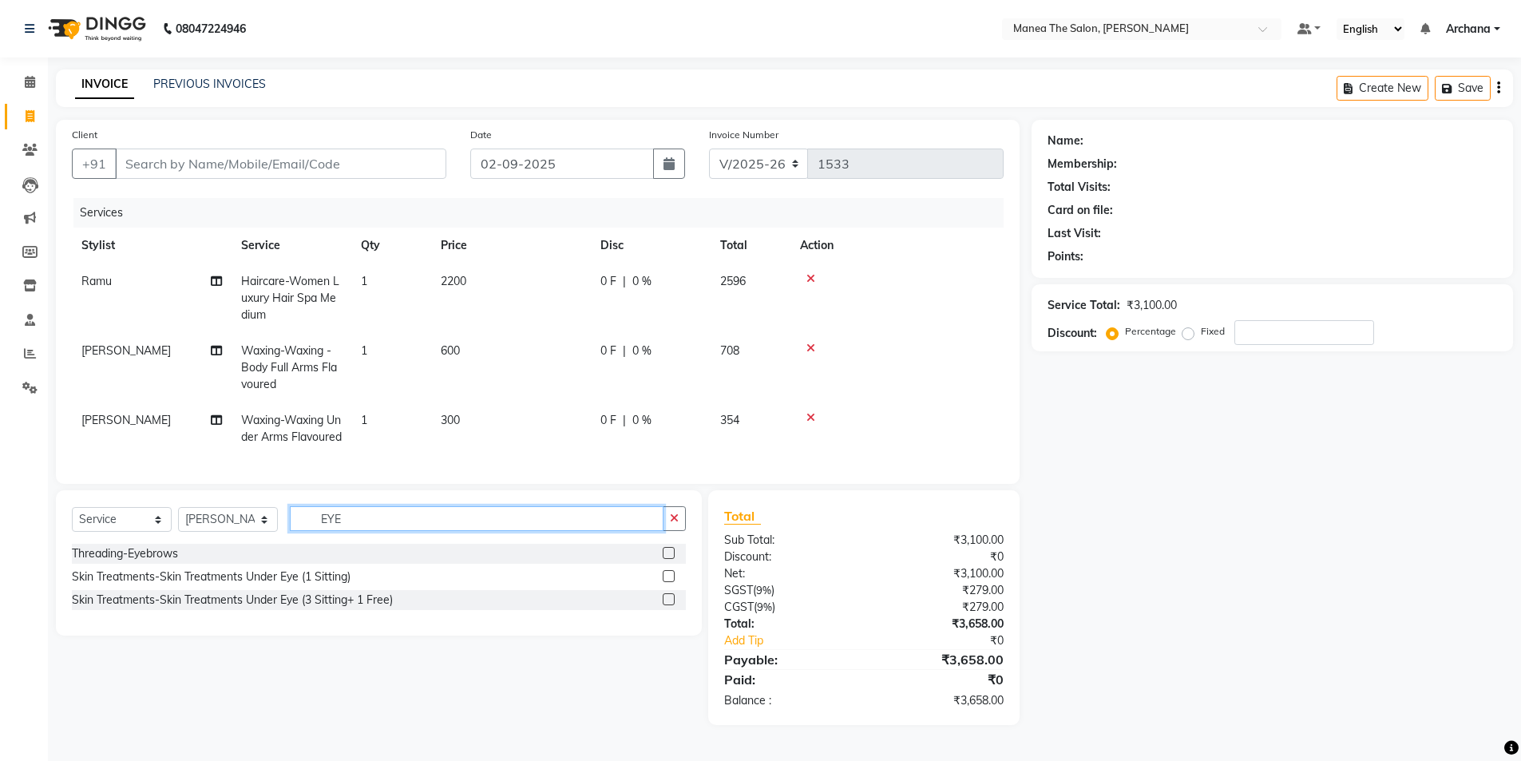
type input "EYE"
click at [670, 559] on label at bounding box center [669, 553] width 12 height 12
click at [670, 559] on input "checkbox" at bounding box center [668, 553] width 10 height 10
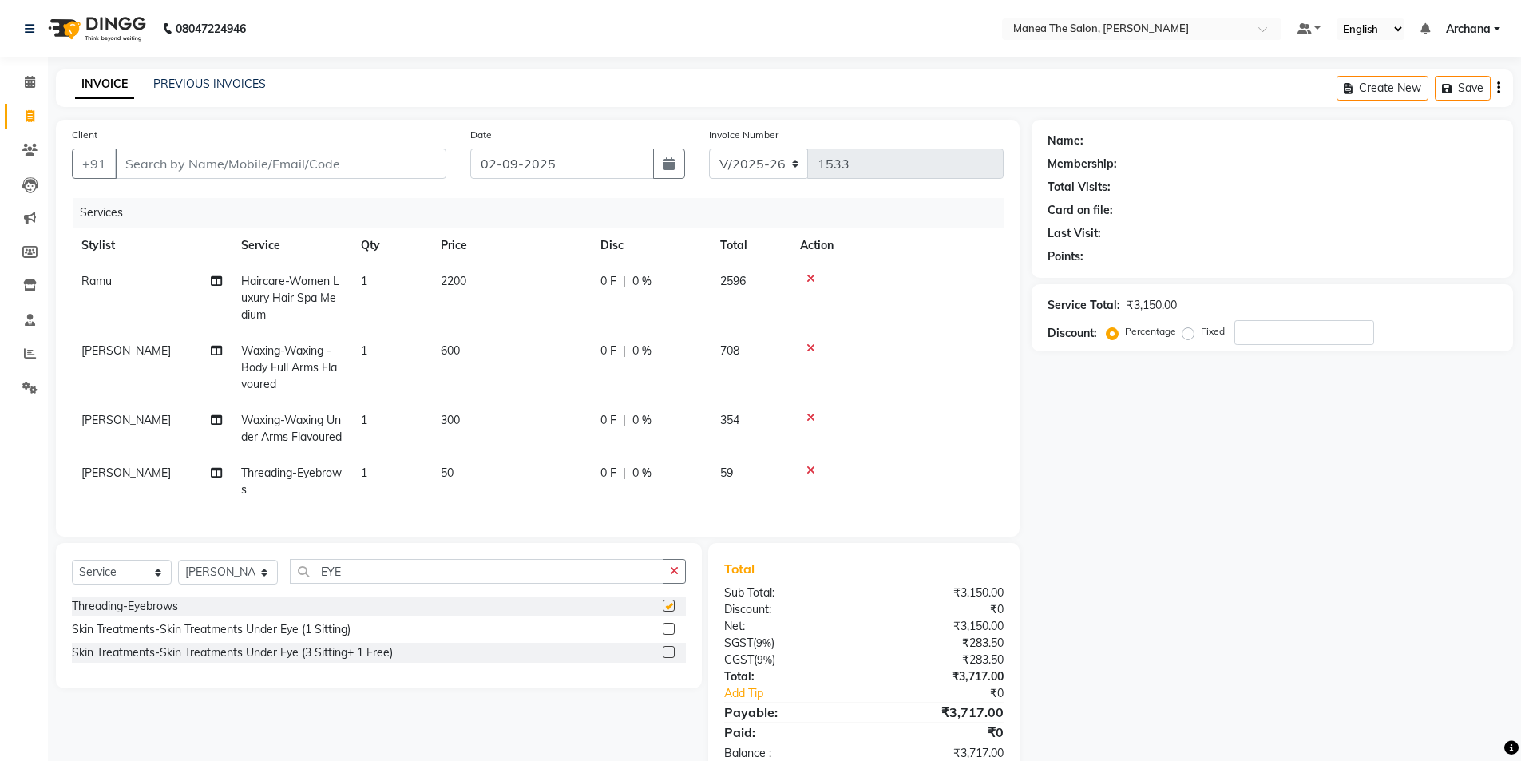
checkbox input "false"
click at [599, 584] on input "EYE" at bounding box center [477, 571] width 374 height 25
type input "E"
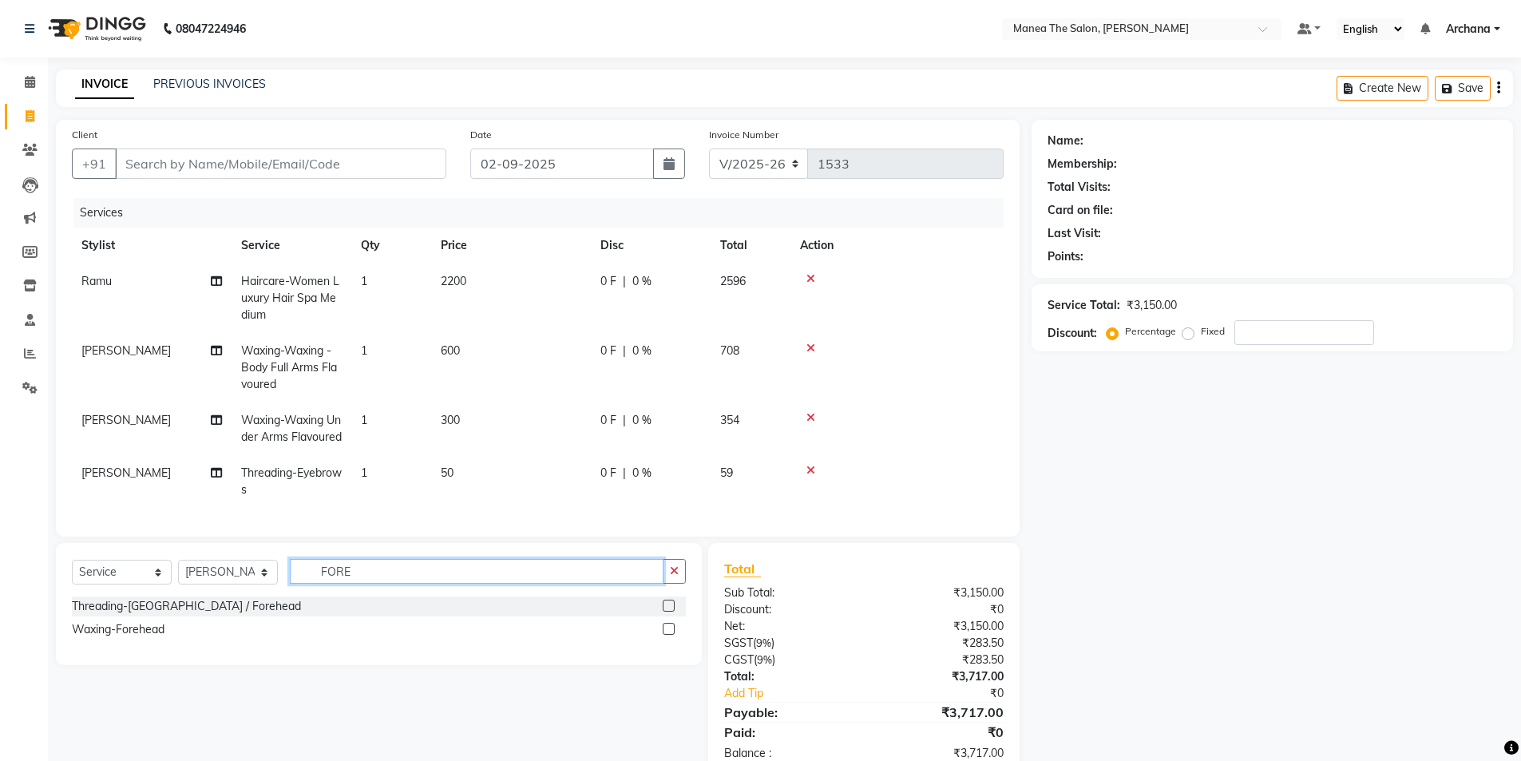
type input "FORE"
click at [670, 611] on label at bounding box center [669, 606] width 12 height 12
click at [670, 611] on input "checkbox" at bounding box center [668, 606] width 10 height 10
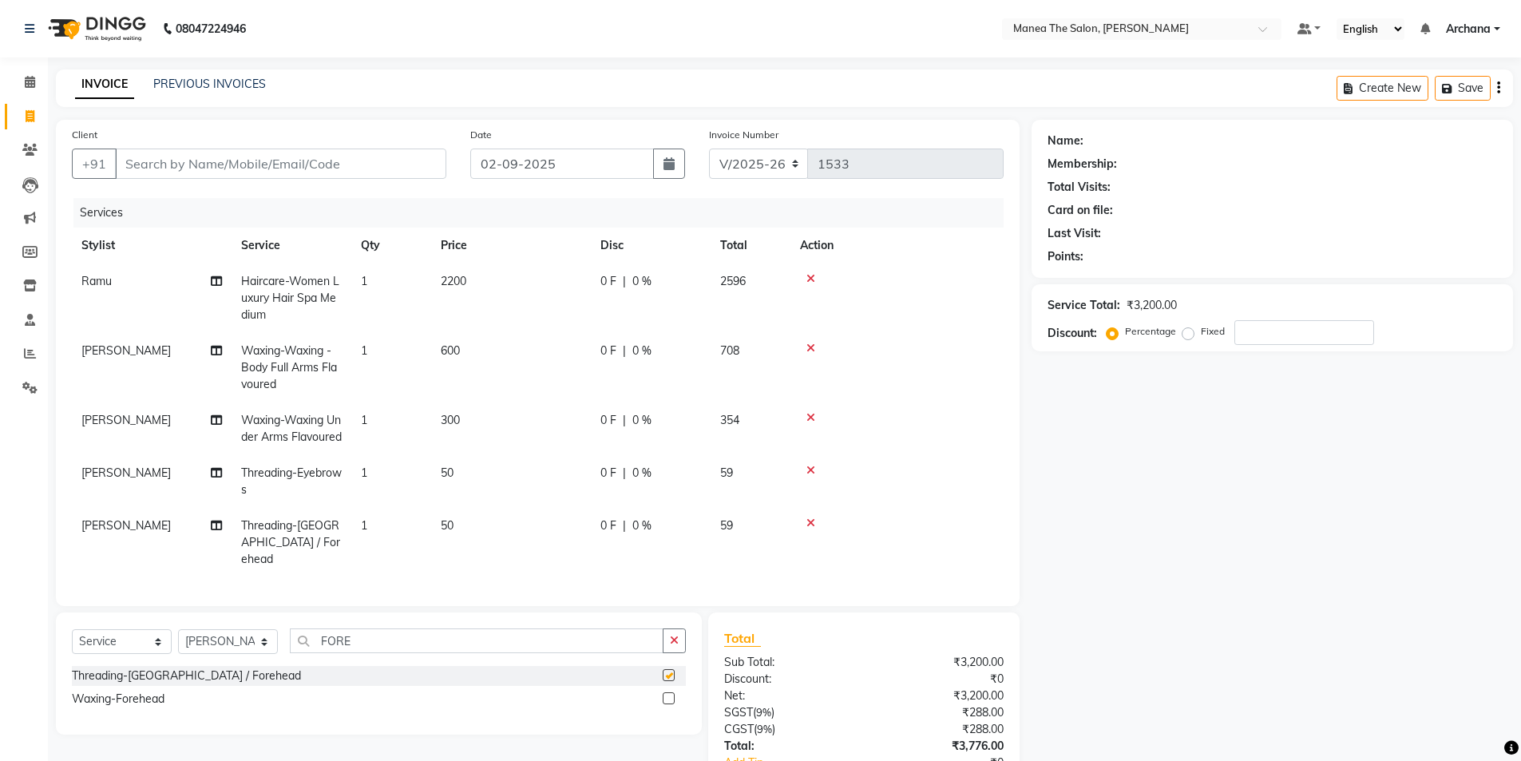
checkbox input "false"
click at [670, 646] on button "button" at bounding box center [674, 640] width 23 height 25
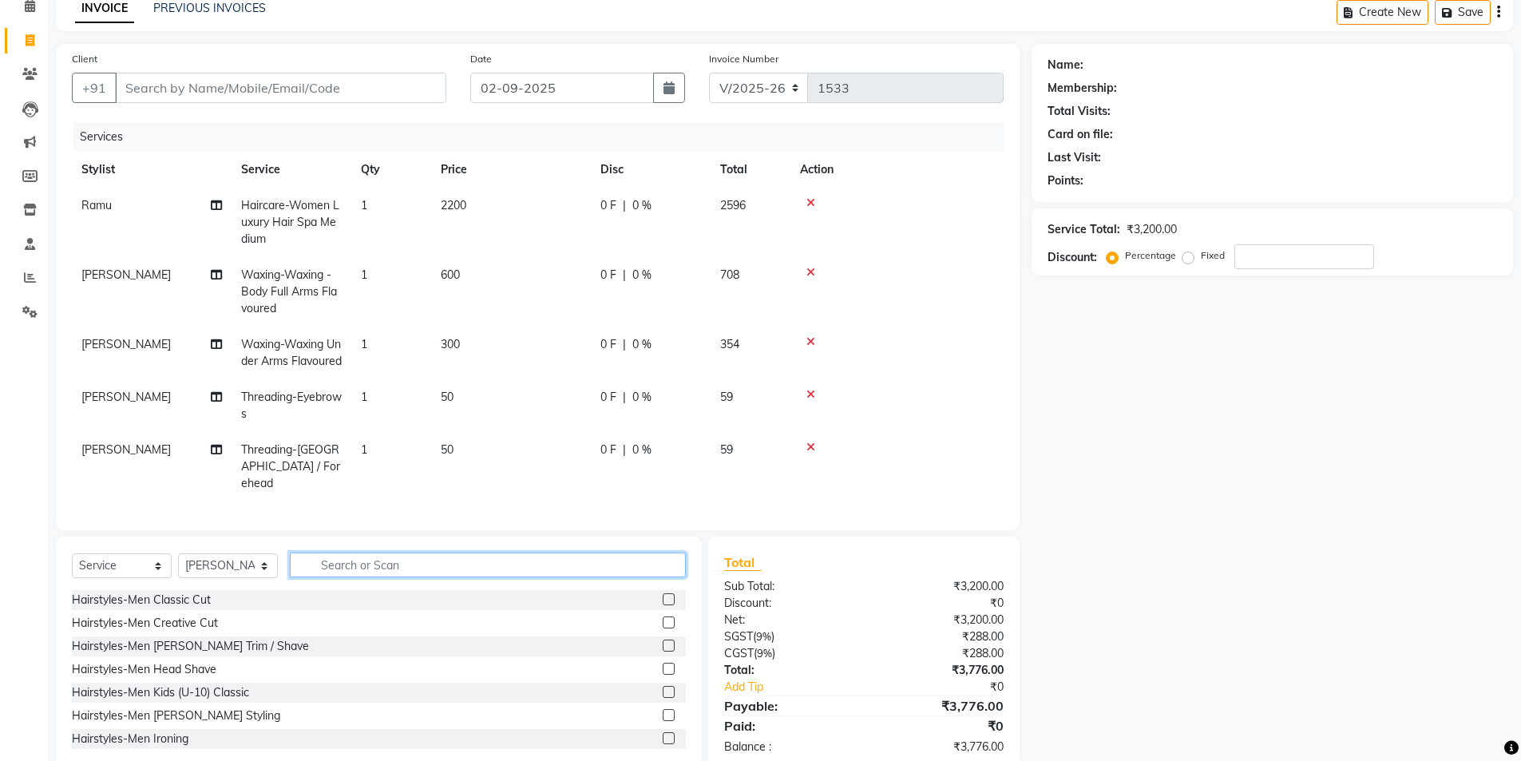
scroll to position [38, 0]
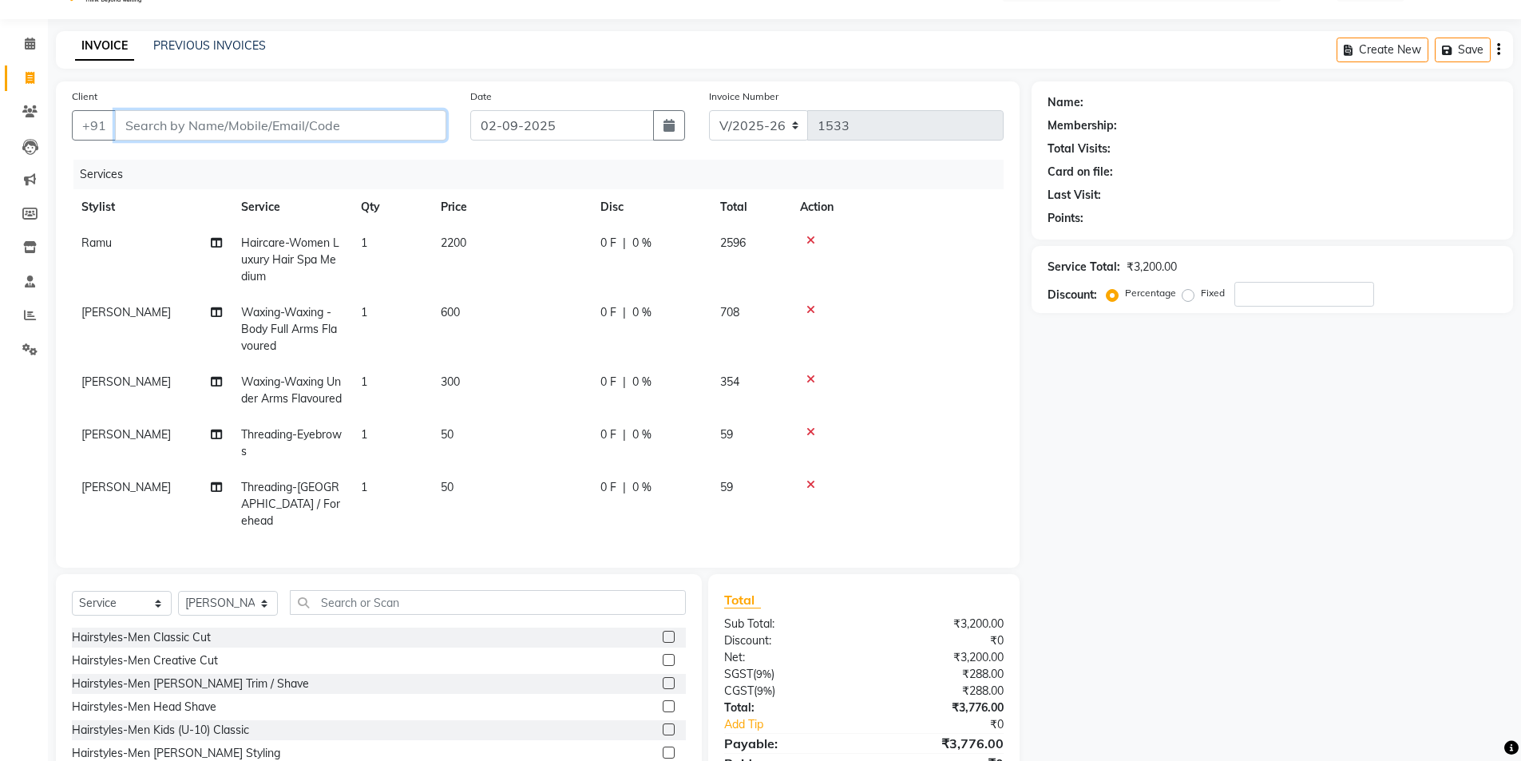
click at [379, 129] on input "Client" at bounding box center [280, 125] width 331 height 30
type input "9"
type input "0"
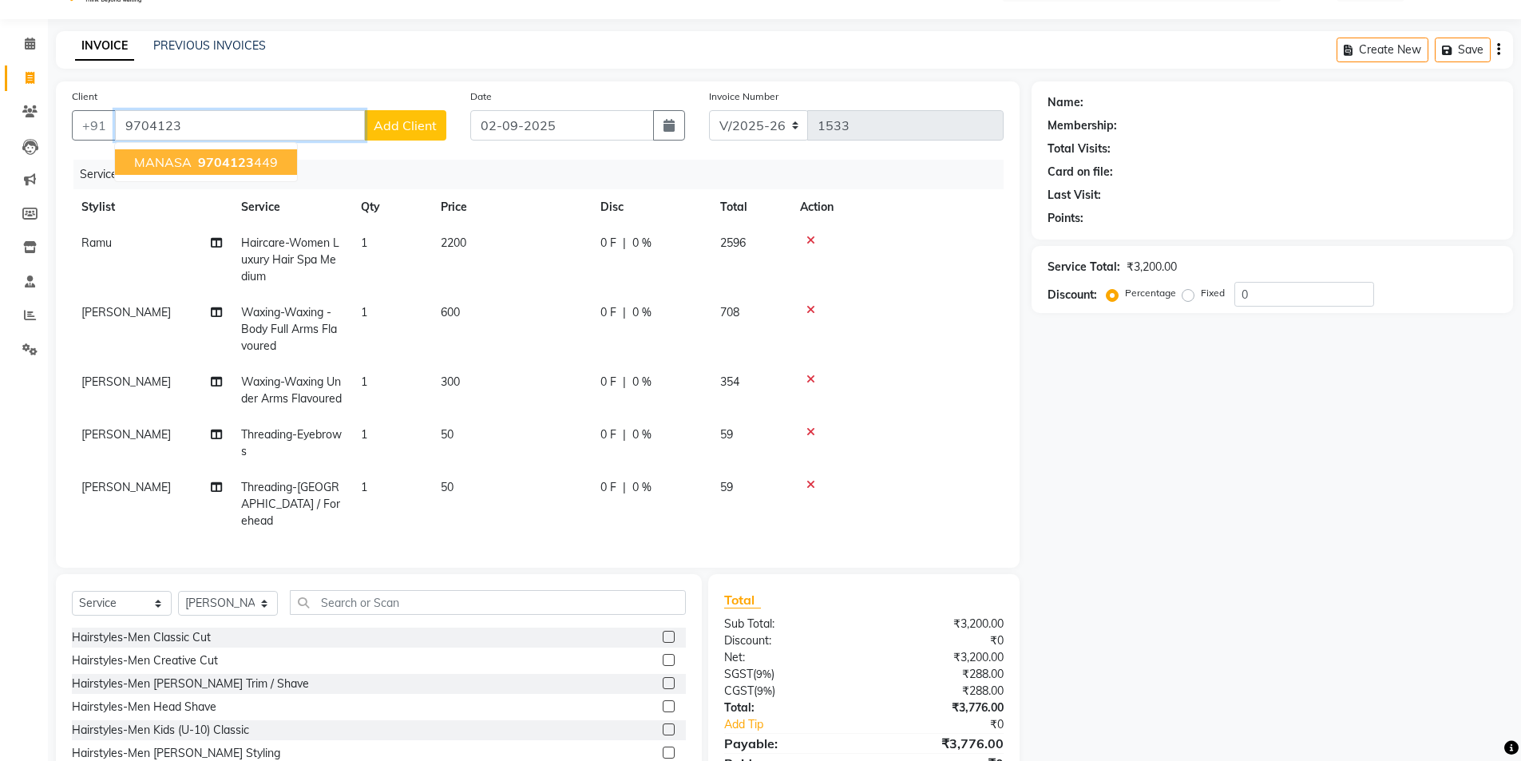
click at [263, 169] on ngb-highlight "9704123 449" at bounding box center [236, 162] width 83 height 16
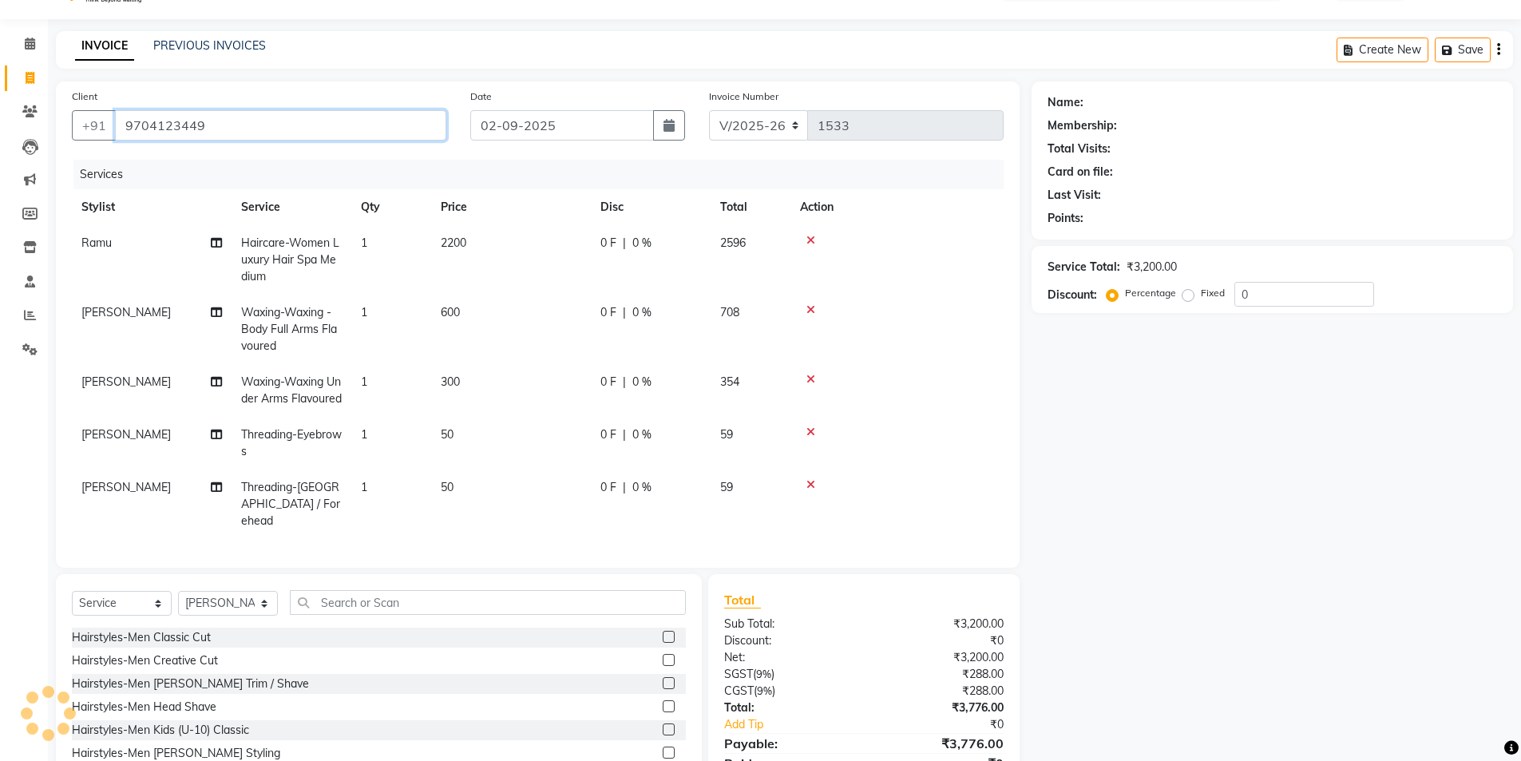
type input "9704123449"
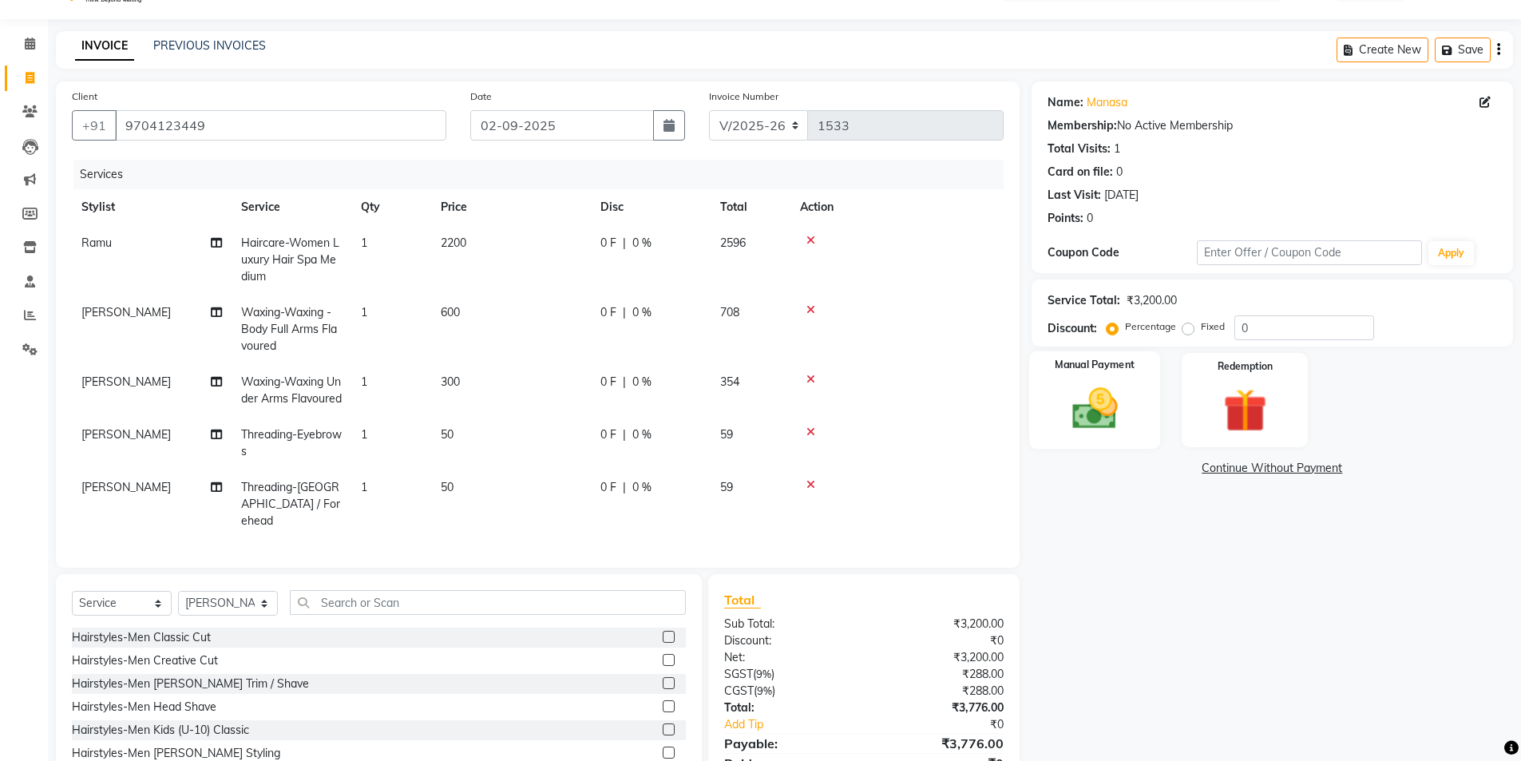
scroll to position [118, 0]
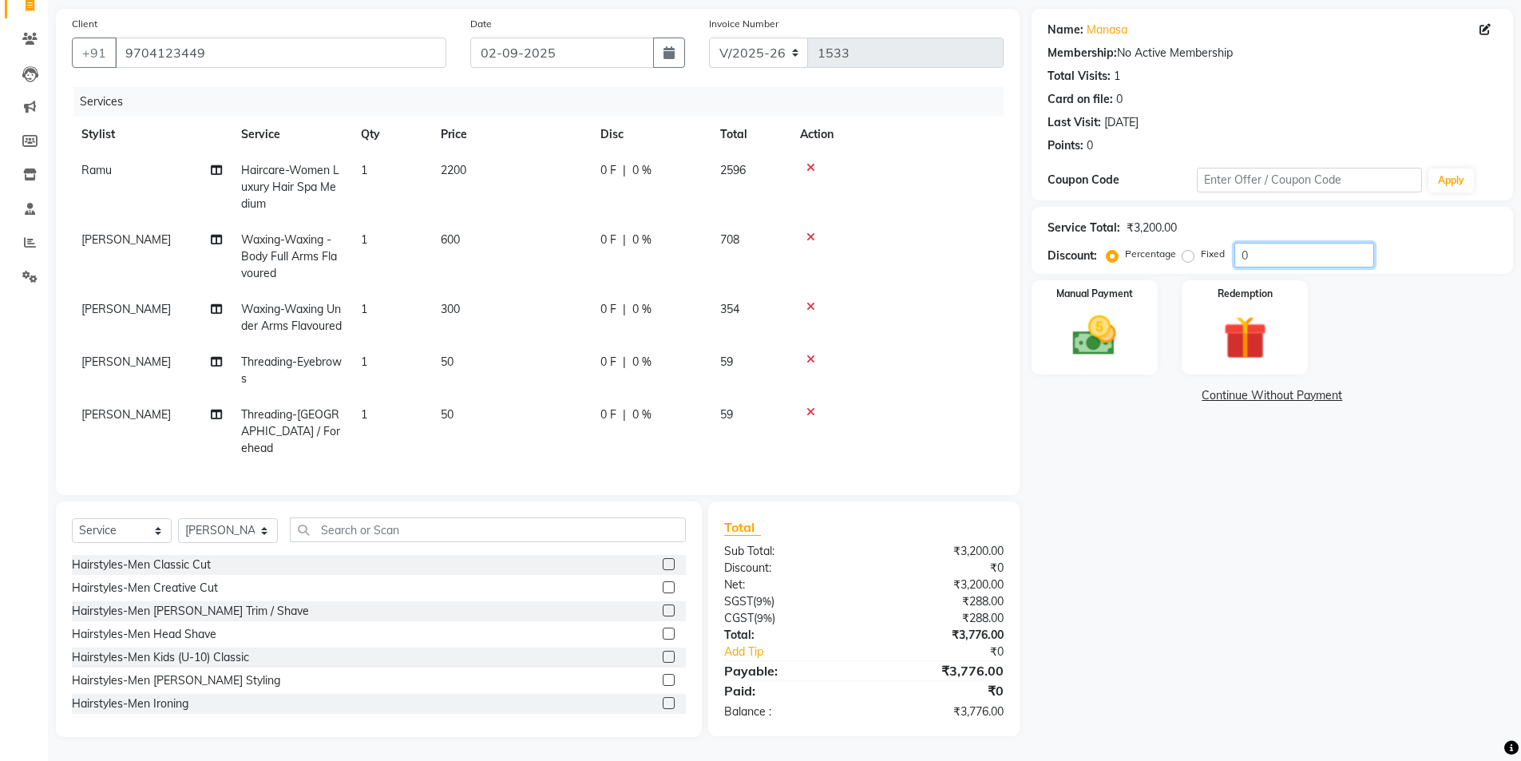
click at [1258, 245] on input "0" at bounding box center [1304, 255] width 140 height 25
type input "0"
type input "10"
click at [1122, 332] on img at bounding box center [1094, 336] width 73 height 52
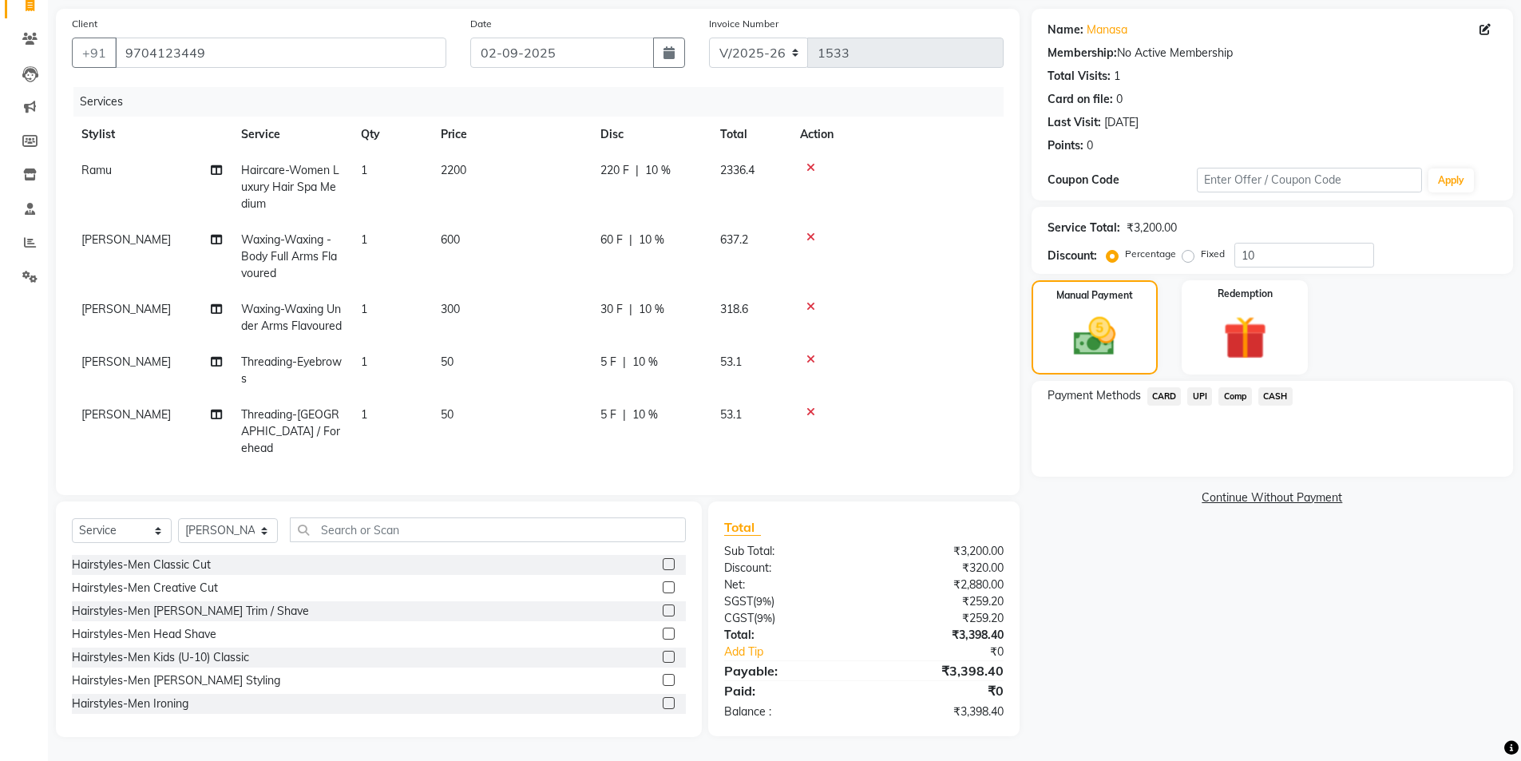
click at [1201, 387] on span "UPI" at bounding box center [1199, 396] width 25 height 18
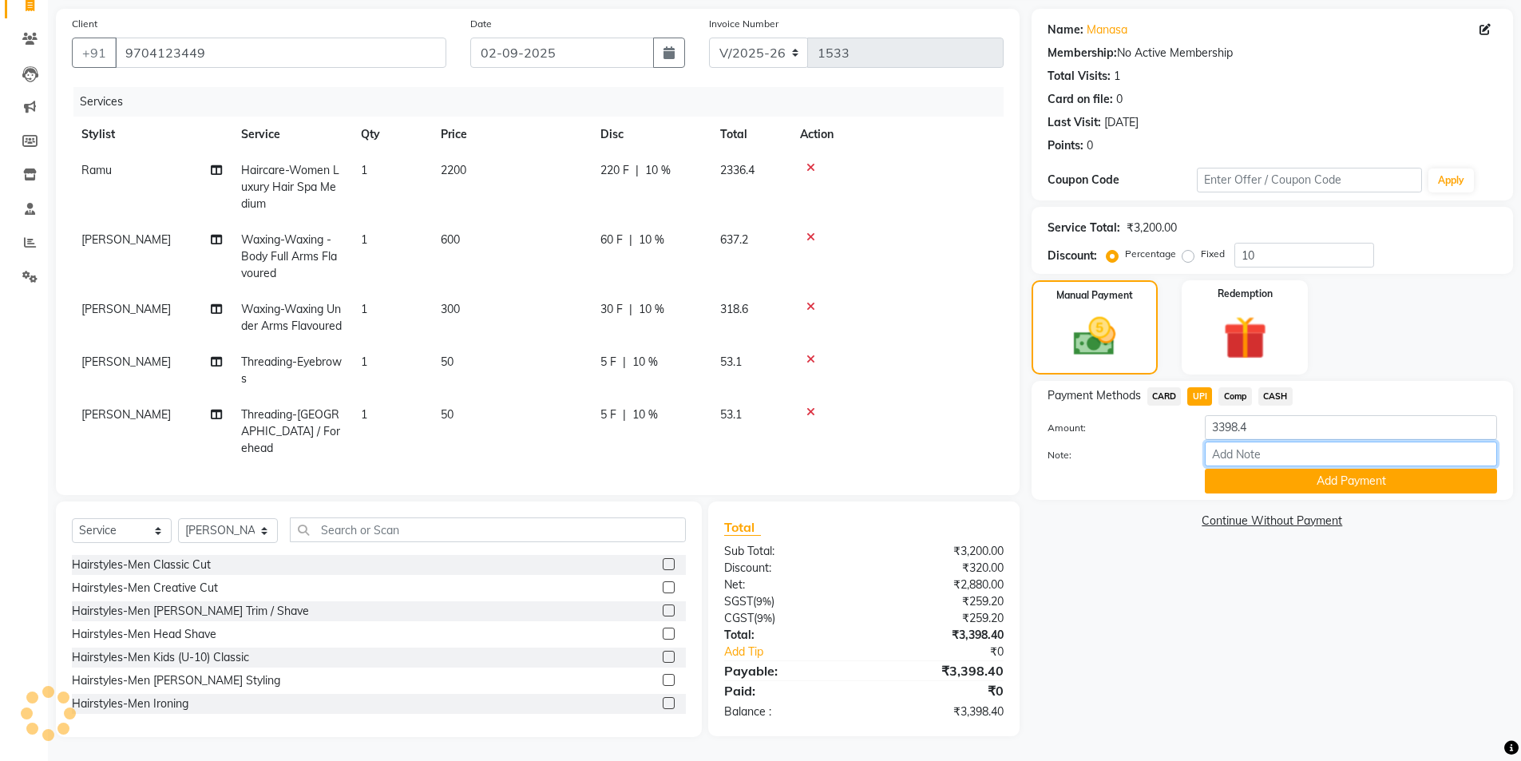
click at [1236, 450] on input "Note:" at bounding box center [1351, 453] width 292 height 25
type input "UPI"
click at [1298, 477] on button "Add Payment" at bounding box center [1351, 481] width 292 height 25
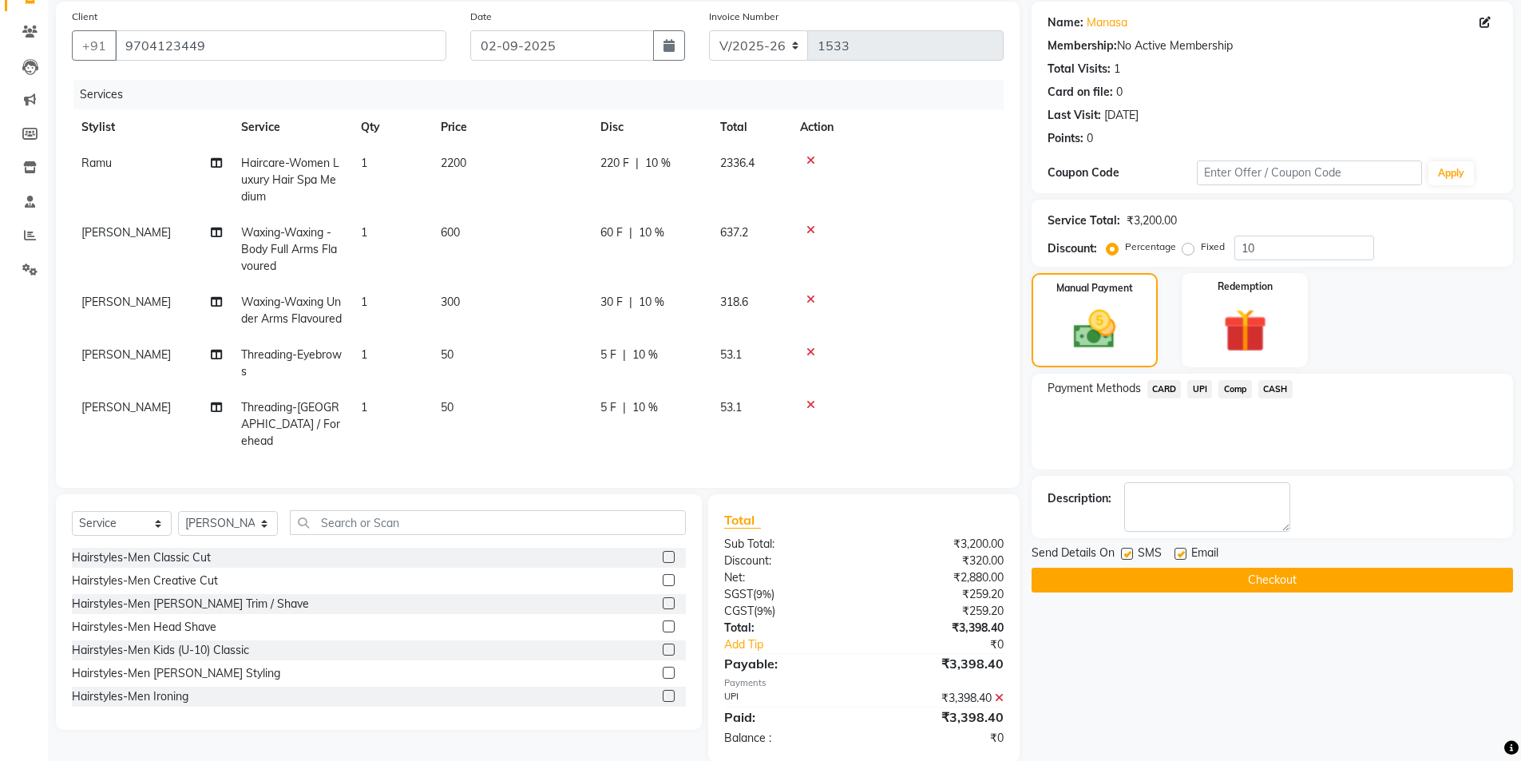
click at [1278, 578] on button "Checkout" at bounding box center [1271, 580] width 481 height 25
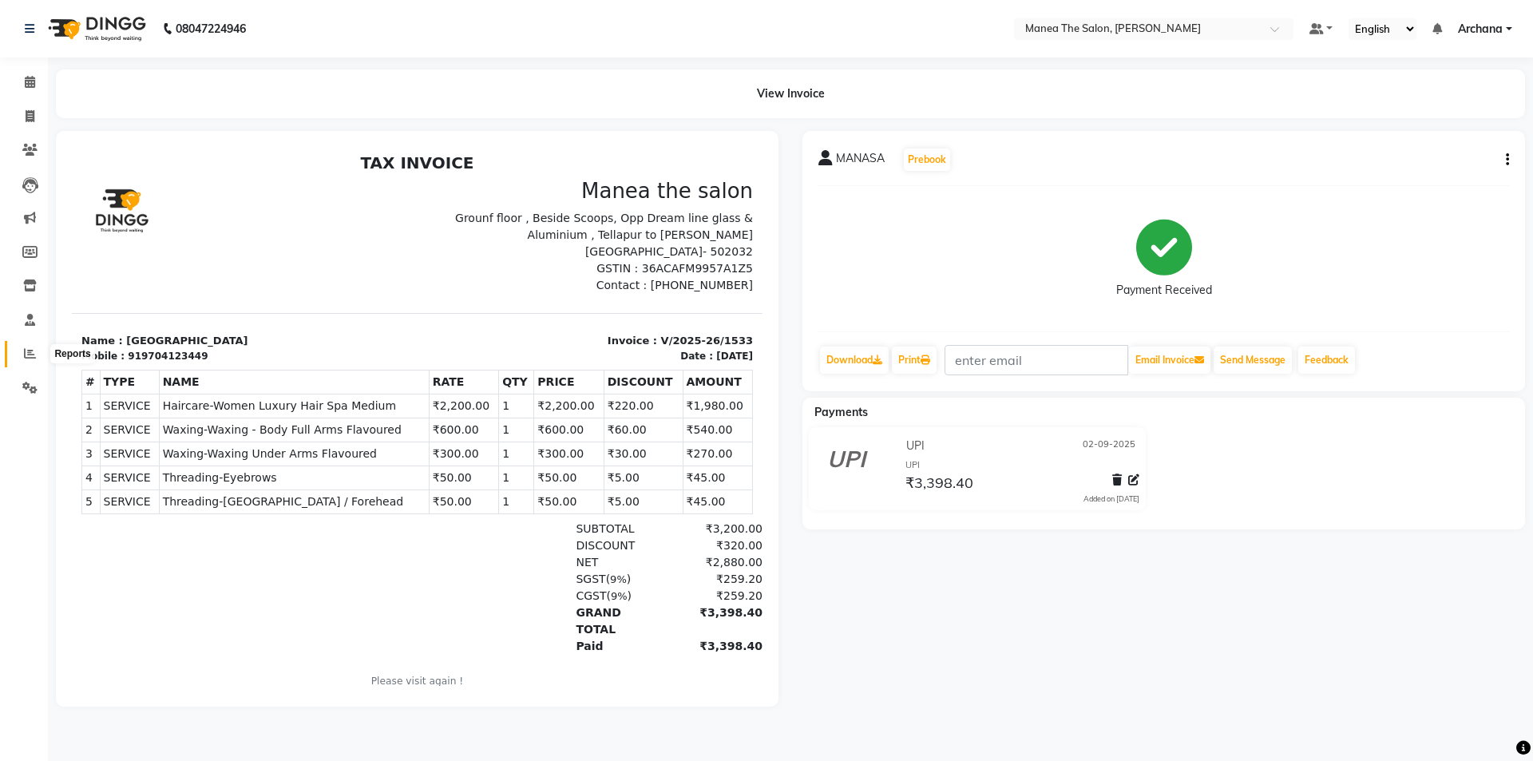
click at [34, 355] on icon at bounding box center [30, 353] width 12 height 12
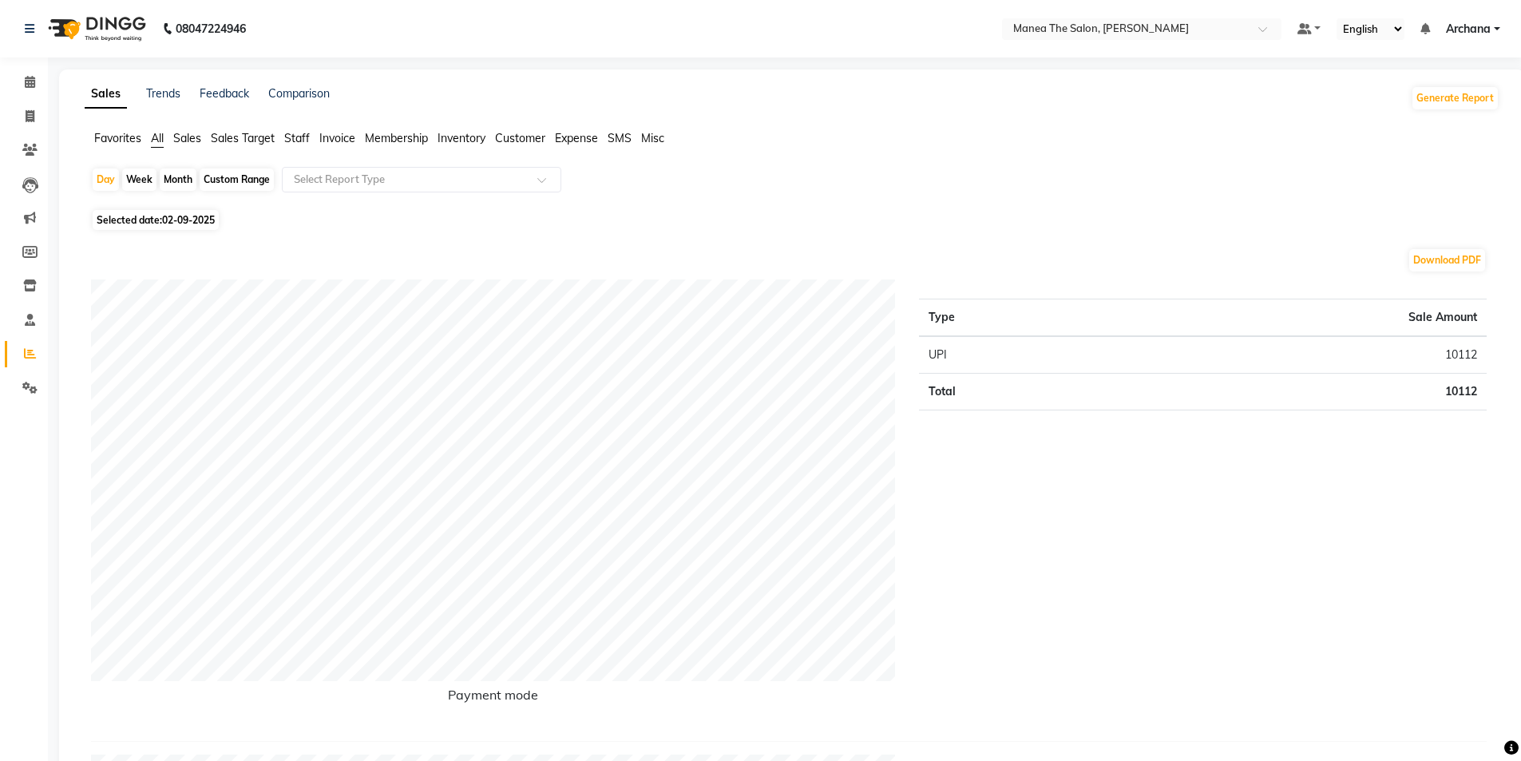
click at [303, 140] on span "Staff" at bounding box center [297, 138] width 26 height 14
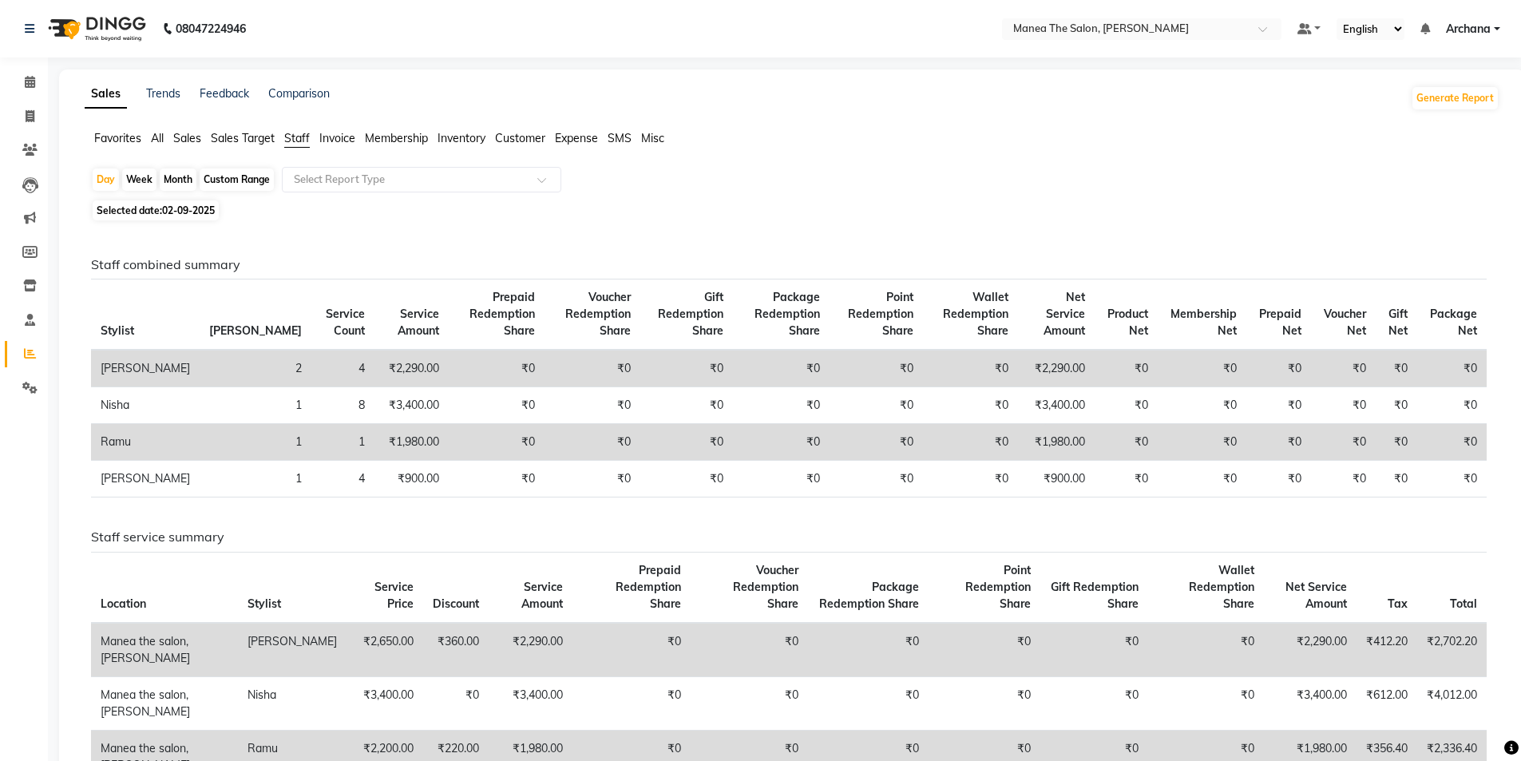
click at [172, 177] on div "Month" at bounding box center [178, 179] width 37 height 22
select select "9"
select select "2025"
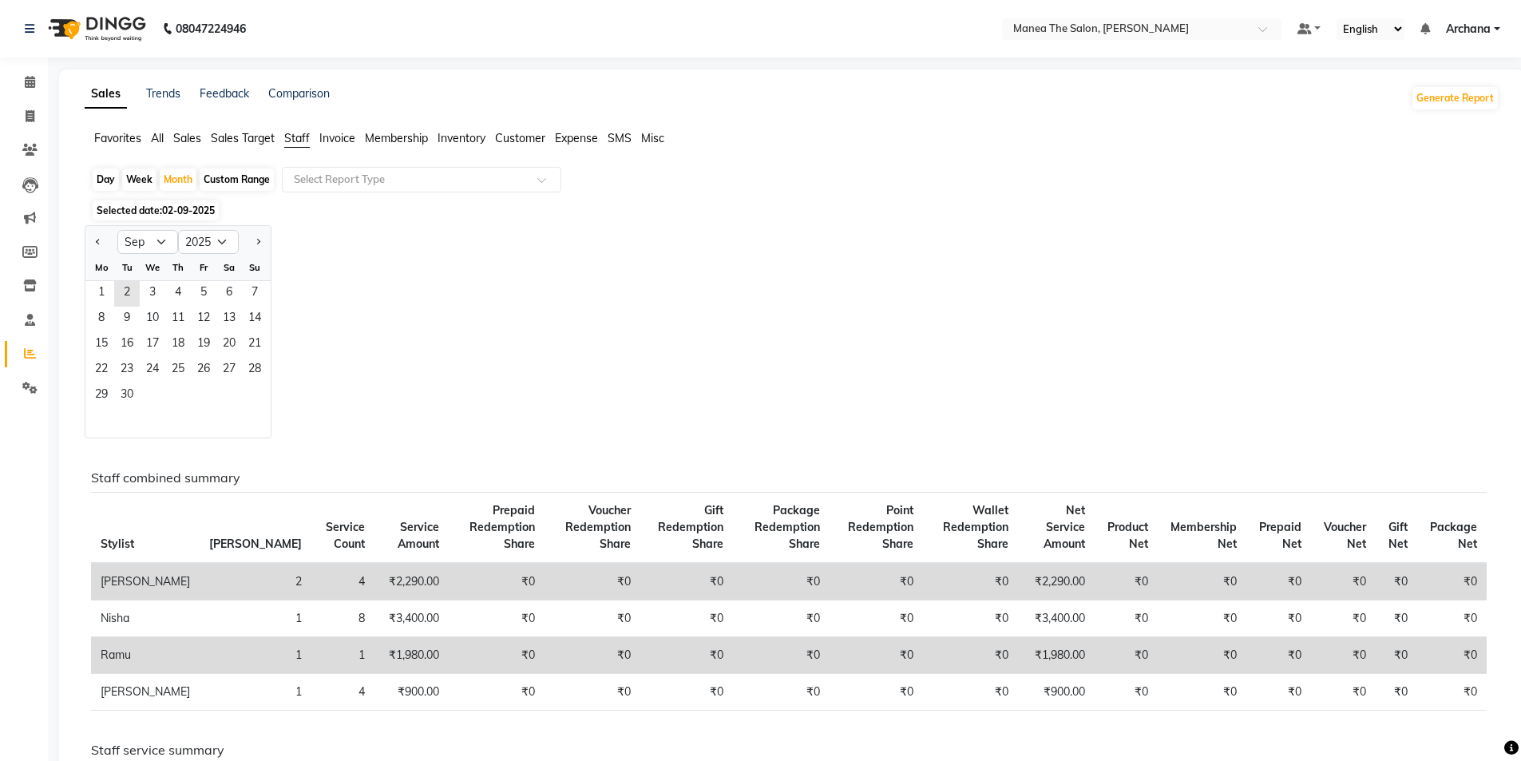
click at [109, 279] on div "Mo" at bounding box center [102, 268] width 26 height 26
click at [106, 286] on span "1" at bounding box center [102, 294] width 26 height 26
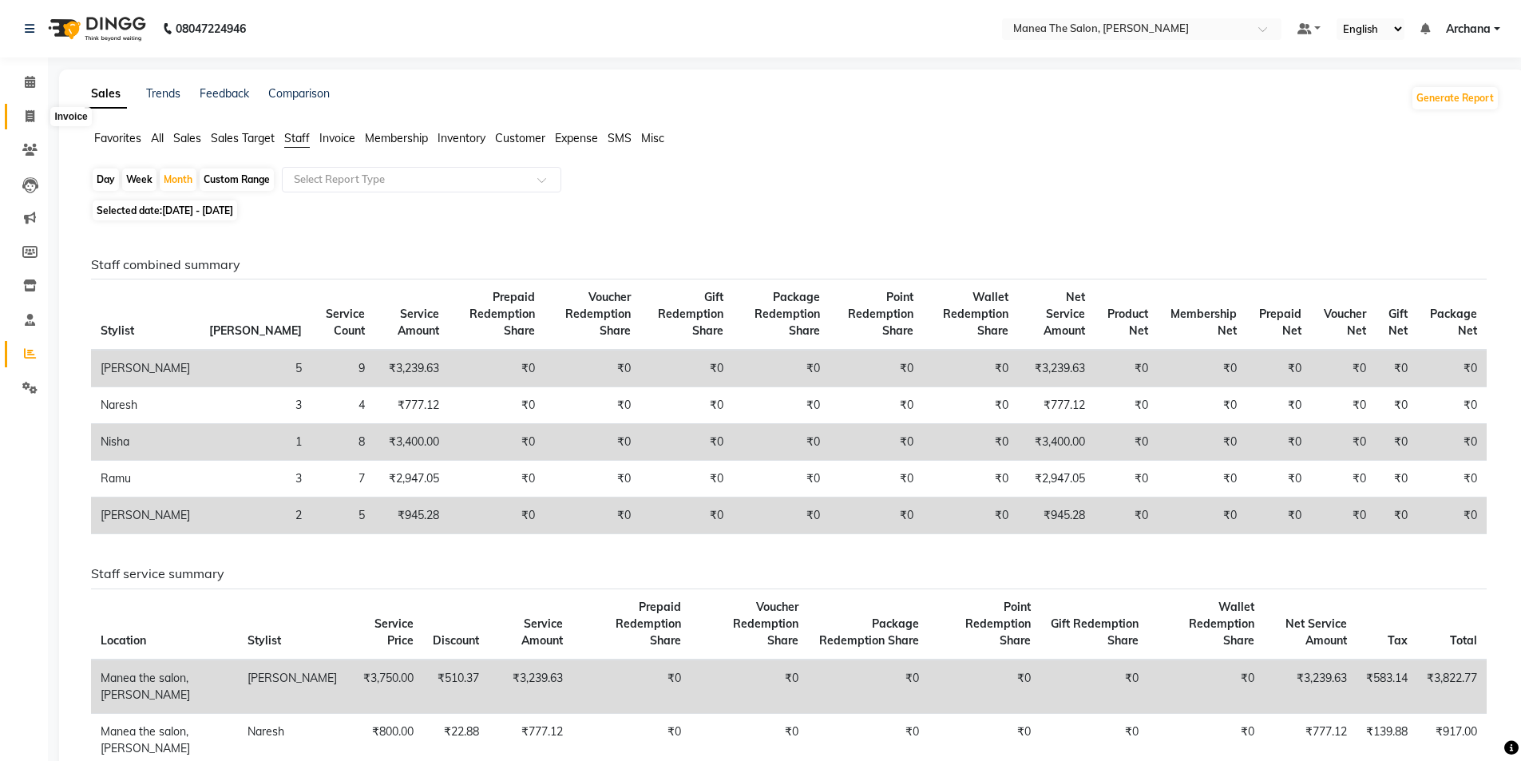
click at [30, 120] on icon at bounding box center [30, 116] width 9 height 12
select select "service"
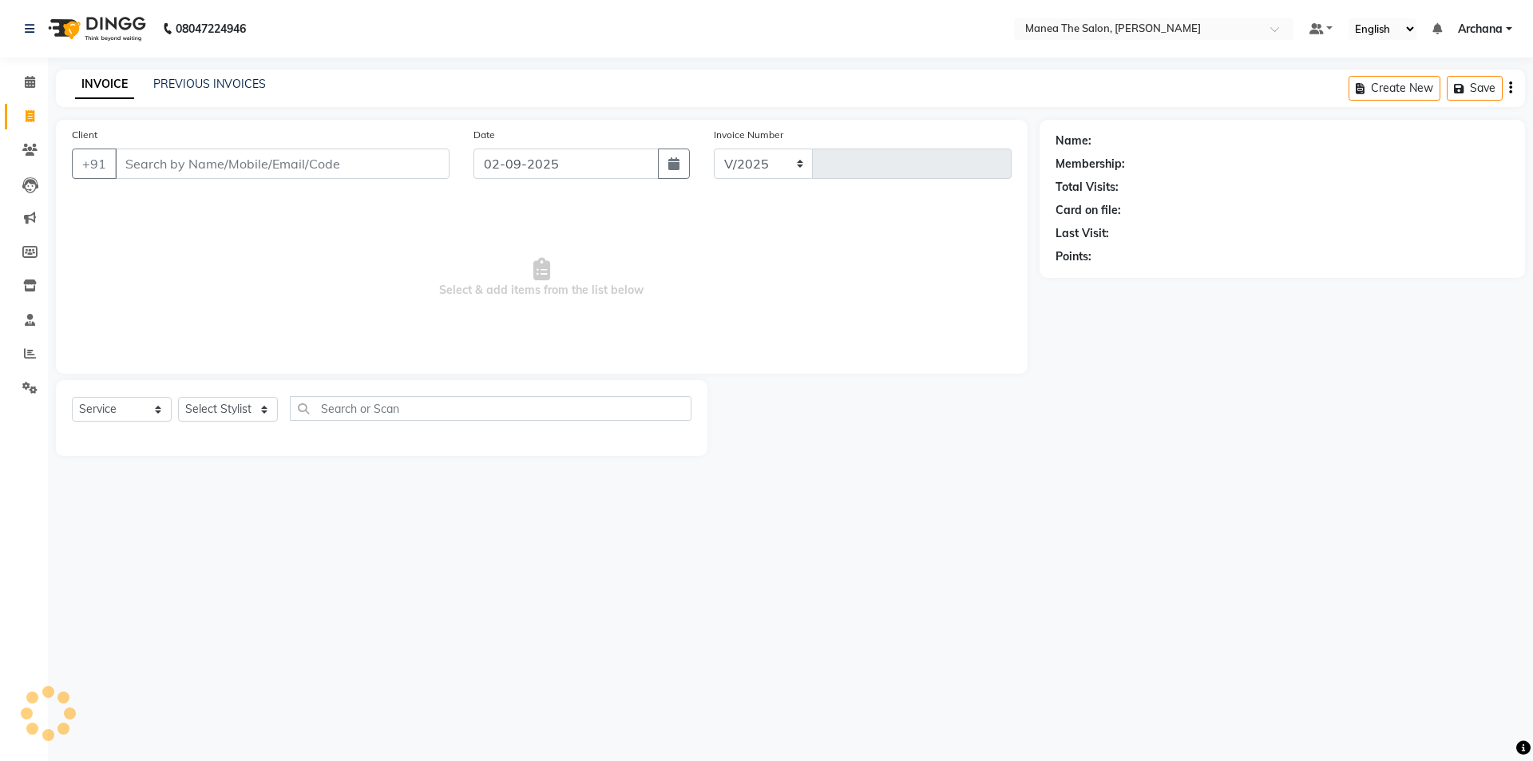
select select "6846"
type input "1534"
click at [986, 526] on div "08047224946 Select Location × Manea The Salon, [PERSON_NAME] Default Panel My P…" at bounding box center [766, 380] width 1533 height 761
click at [692, 535] on div "08047224946 Select Location × Manea The Salon, [PERSON_NAME] Default Panel My P…" at bounding box center [766, 380] width 1533 height 761
drag, startPoint x: 1062, startPoint y: 637, endPoint x: 788, endPoint y: 550, distance: 287.3
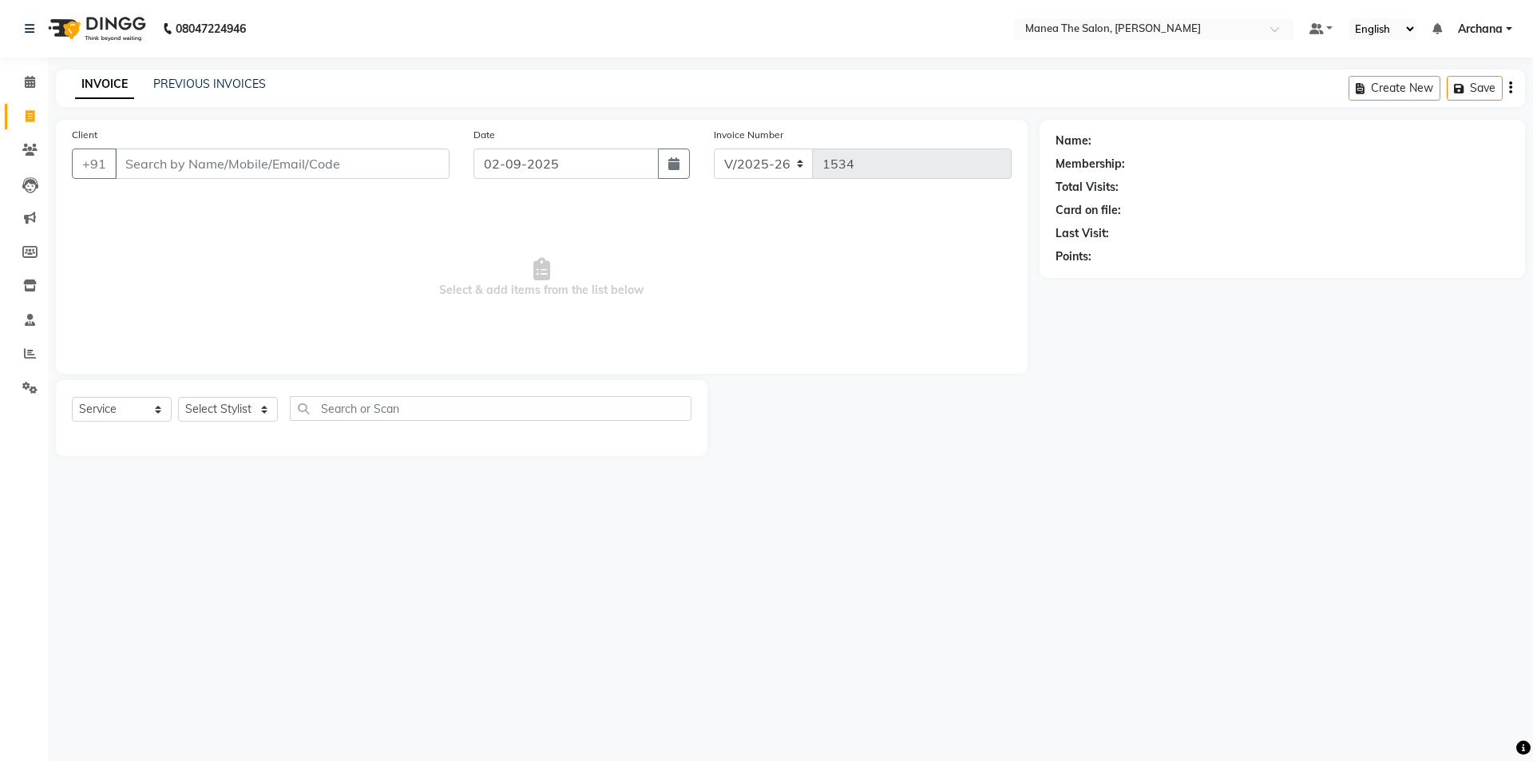
click at [788, 550] on div "08047224946 Select Location × Manea The Salon, [PERSON_NAME] Default Panel My P…" at bounding box center [766, 380] width 1533 height 761
click at [246, 412] on select "Select Stylist [PERSON_NAME] My Mane'a. [PERSON_NAME] nisha [PERSON_NAME] [PERS…" at bounding box center [228, 409] width 100 height 25
select select "82236"
click at [178, 397] on select "Select Stylist [PERSON_NAME] My Mane'a. [PERSON_NAME] nisha [PERSON_NAME] [PERS…" at bounding box center [228, 409] width 100 height 25
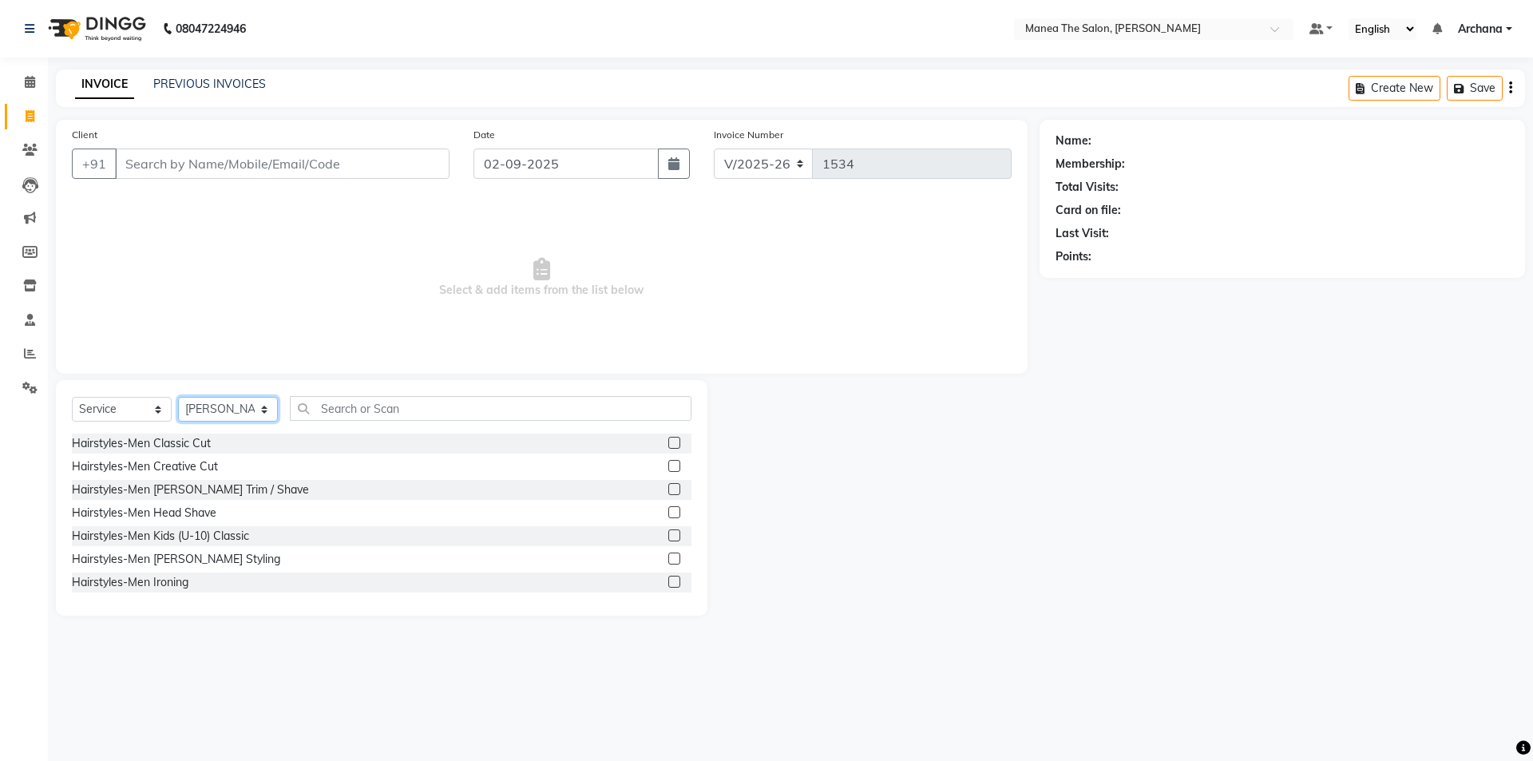
click at [269, 406] on select "Select Stylist [PERSON_NAME] My Mane'a. [PERSON_NAME] nisha [PERSON_NAME] [PERS…" at bounding box center [228, 409] width 100 height 25
click at [823, 618] on main "INVOICE PREVIOUS INVOICES Create New Save Client +91 Date [DATE] Invoice Number…" at bounding box center [790, 354] width 1485 height 570
click at [35, 351] on icon at bounding box center [30, 353] width 12 height 12
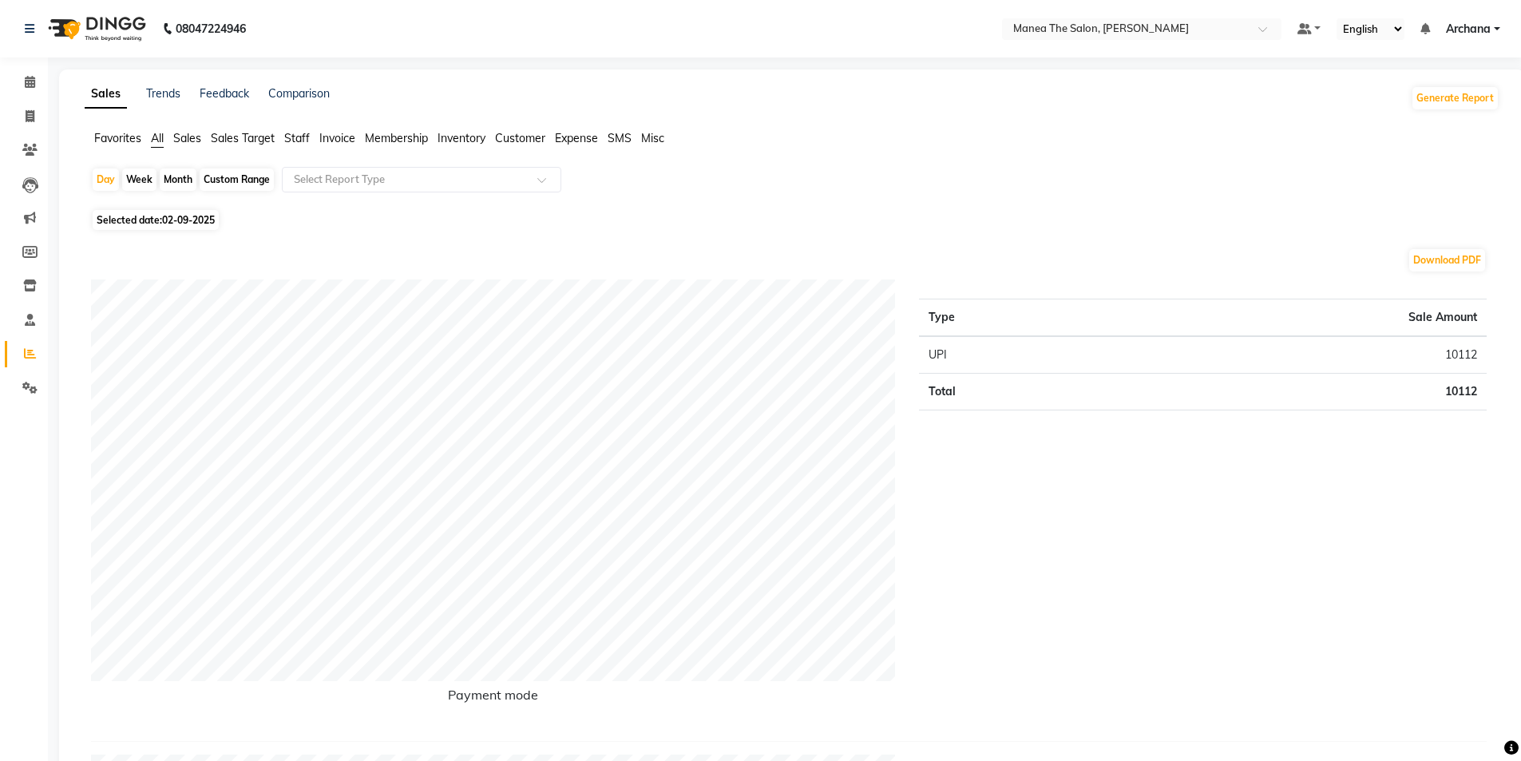
click at [299, 140] on span "Staff" at bounding box center [297, 138] width 26 height 14
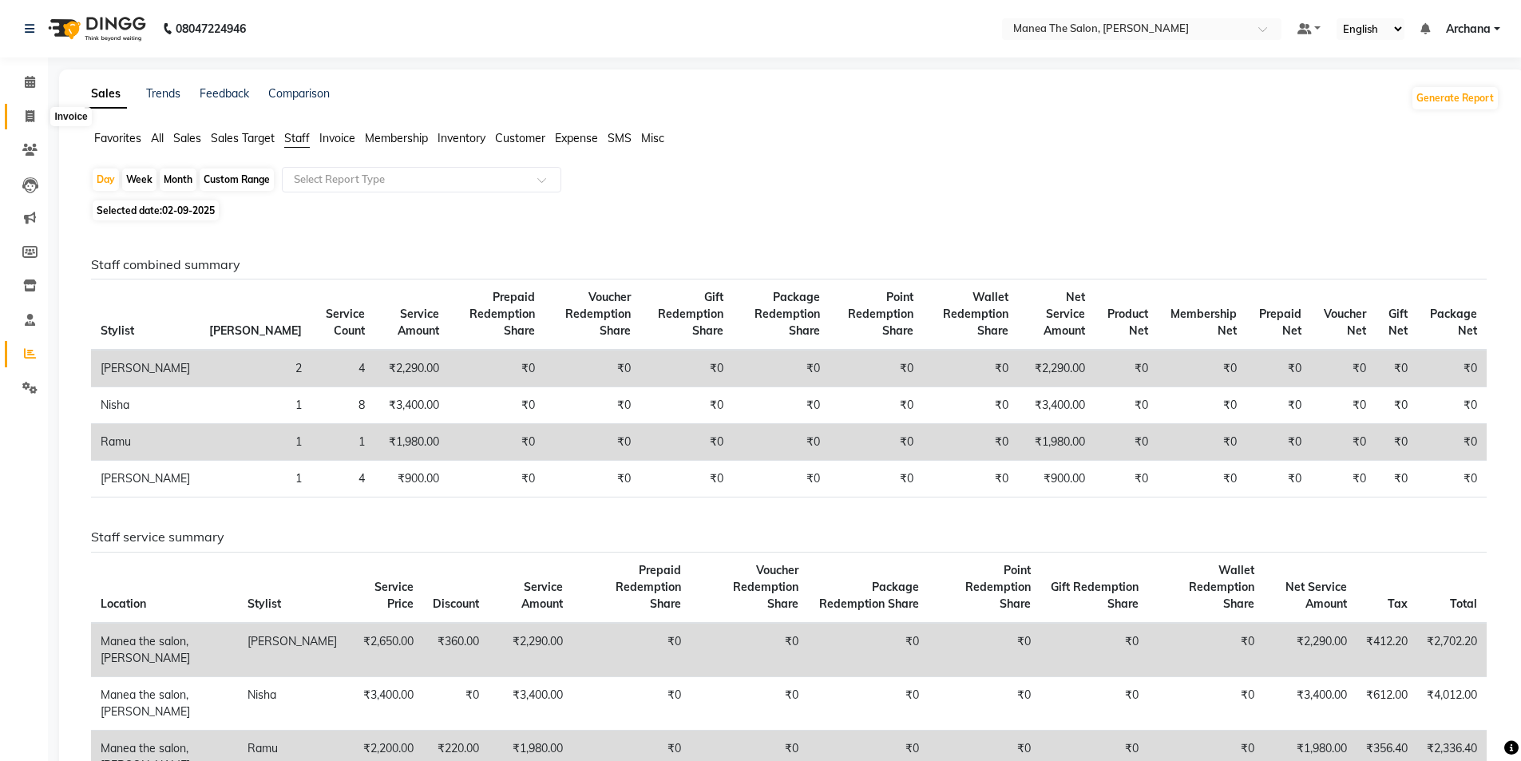
click at [34, 114] on icon at bounding box center [30, 116] width 9 height 12
select select "service"
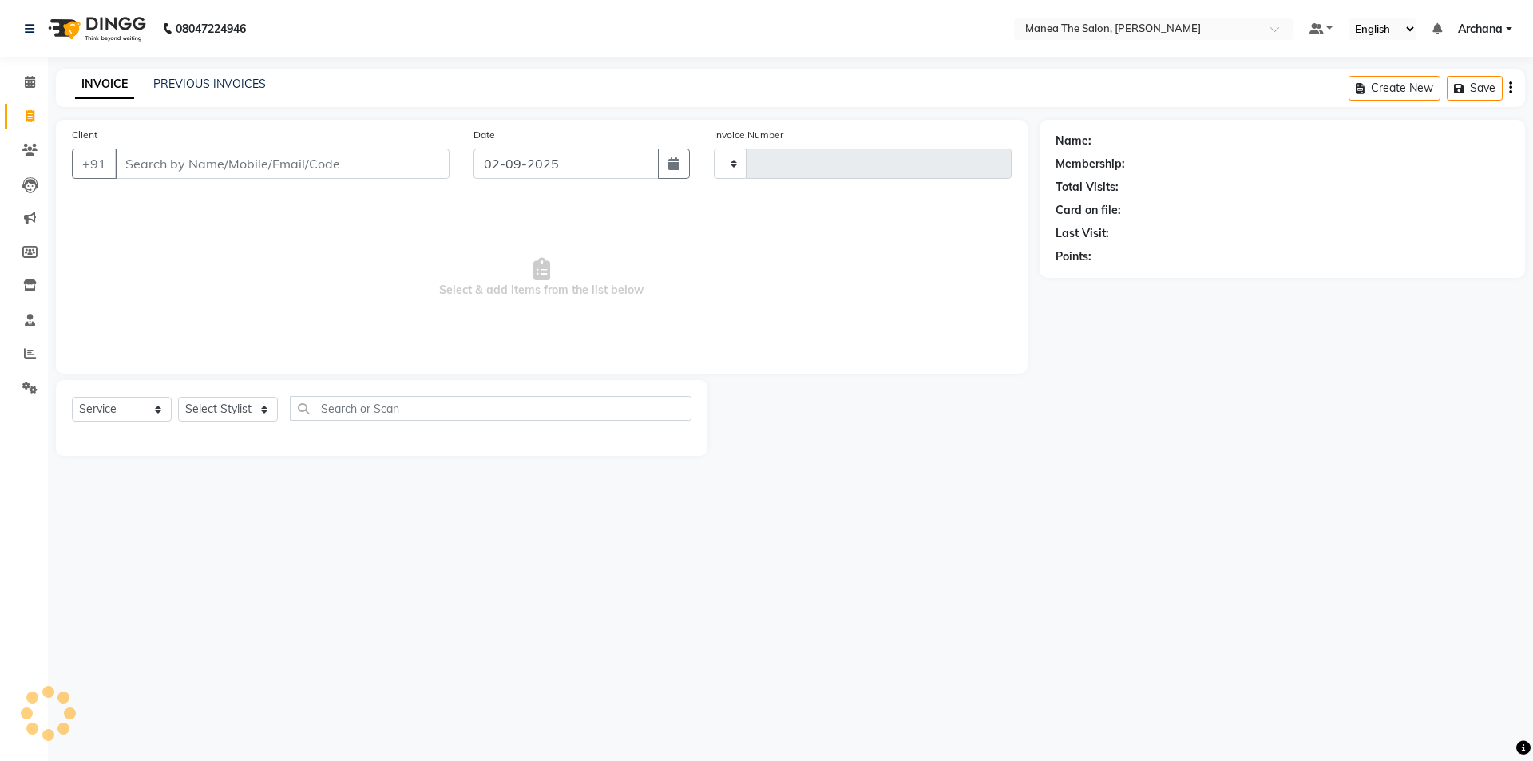
type input "1534"
select select "6846"
click at [210, 84] on link "PREVIOUS INVOICES" at bounding box center [209, 84] width 113 height 14
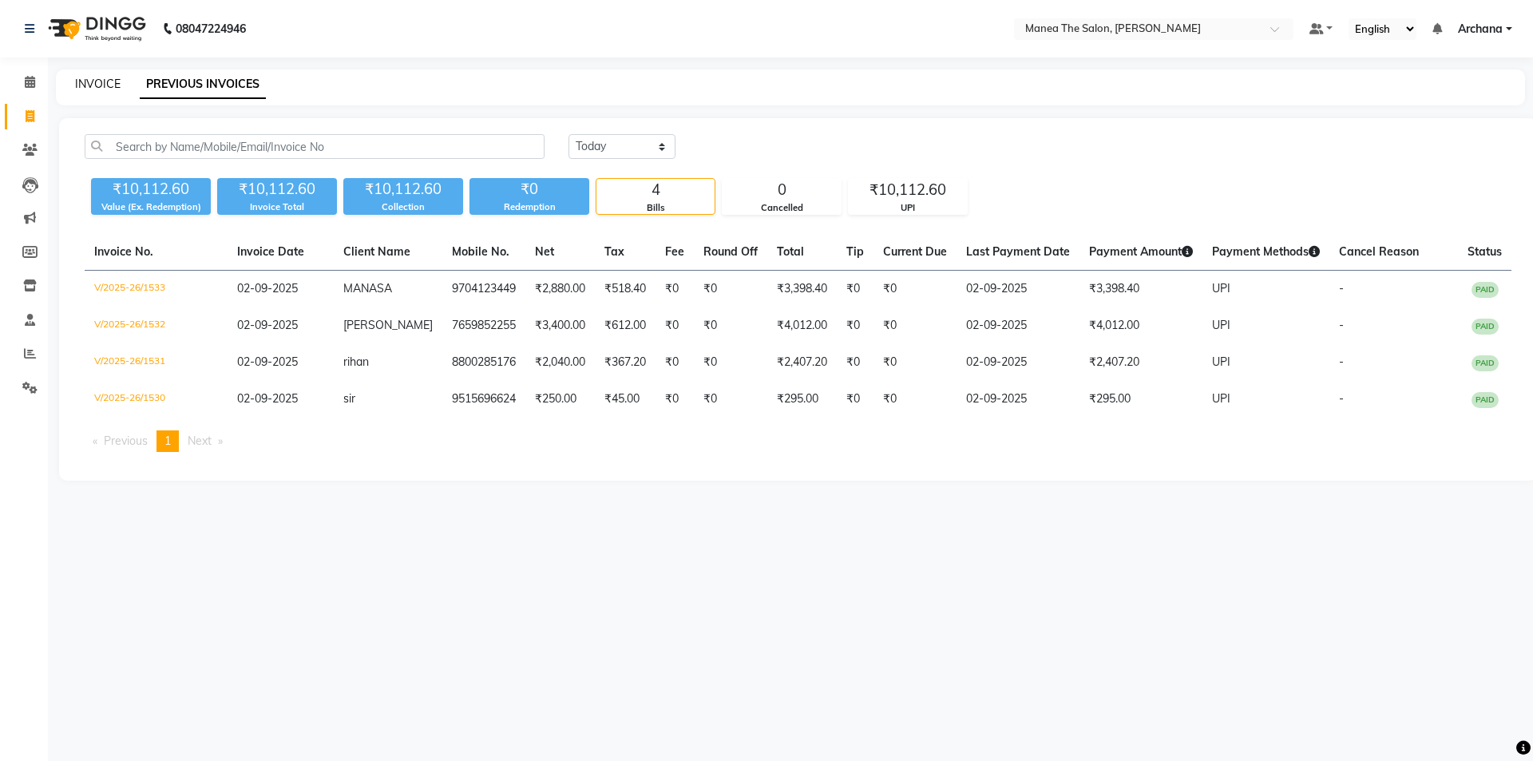
click at [105, 83] on link "INVOICE" at bounding box center [98, 84] width 46 height 14
select select "service"
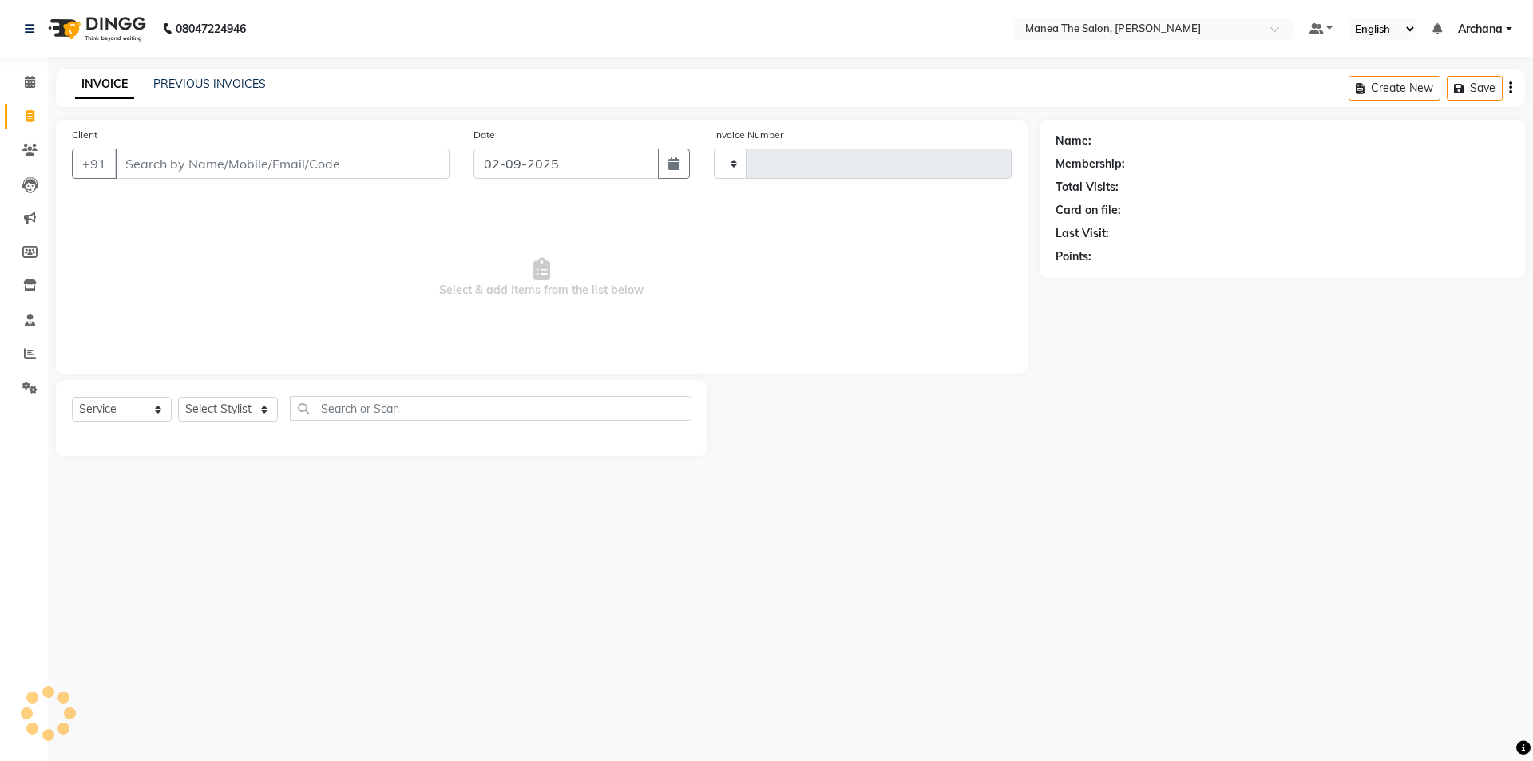
type input "1534"
select select "6846"
type input "0"
click at [228, 83] on link "PREVIOUS INVOICES" at bounding box center [209, 84] width 113 height 14
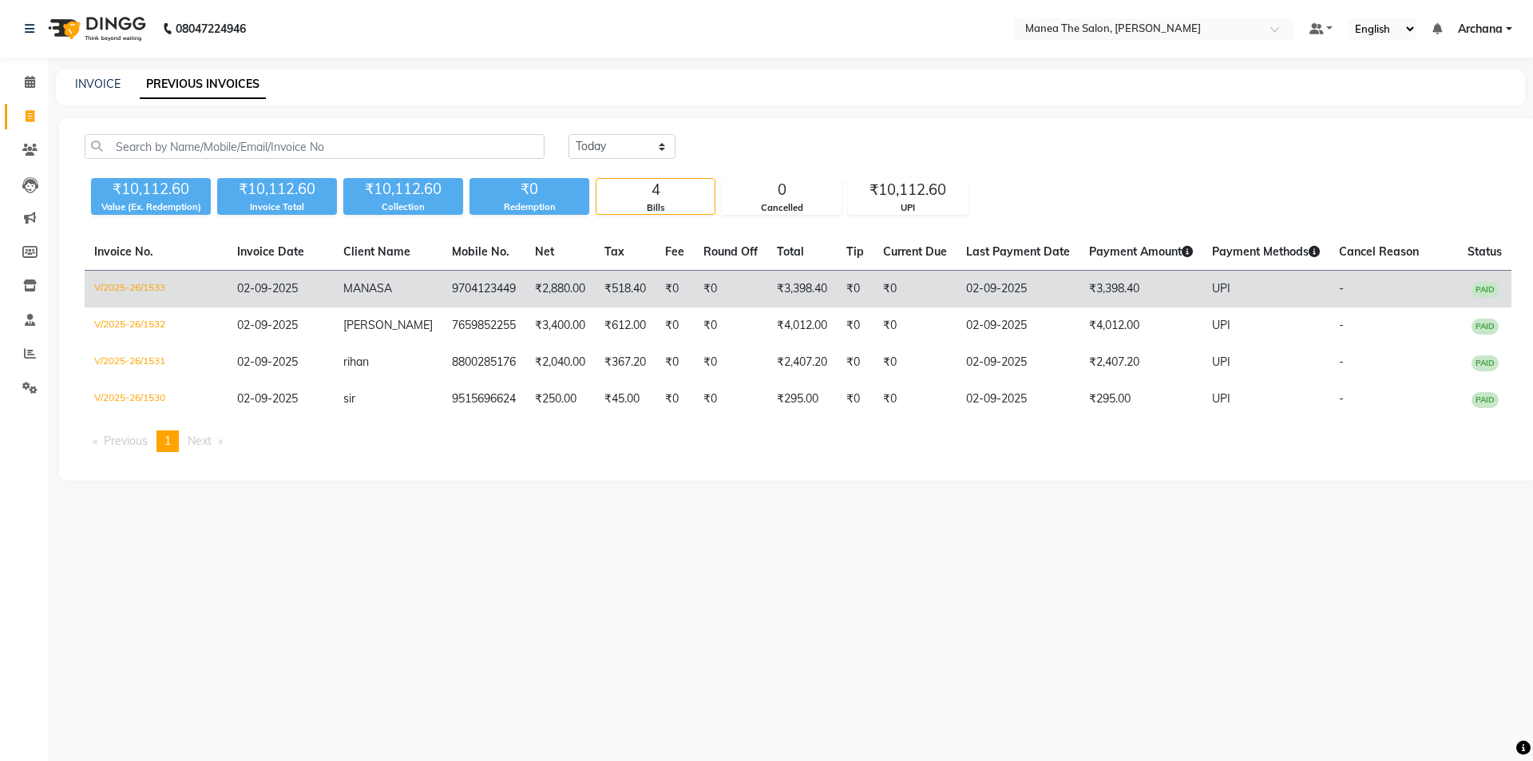
click at [483, 286] on td "9704123449" at bounding box center [483, 290] width 83 height 38
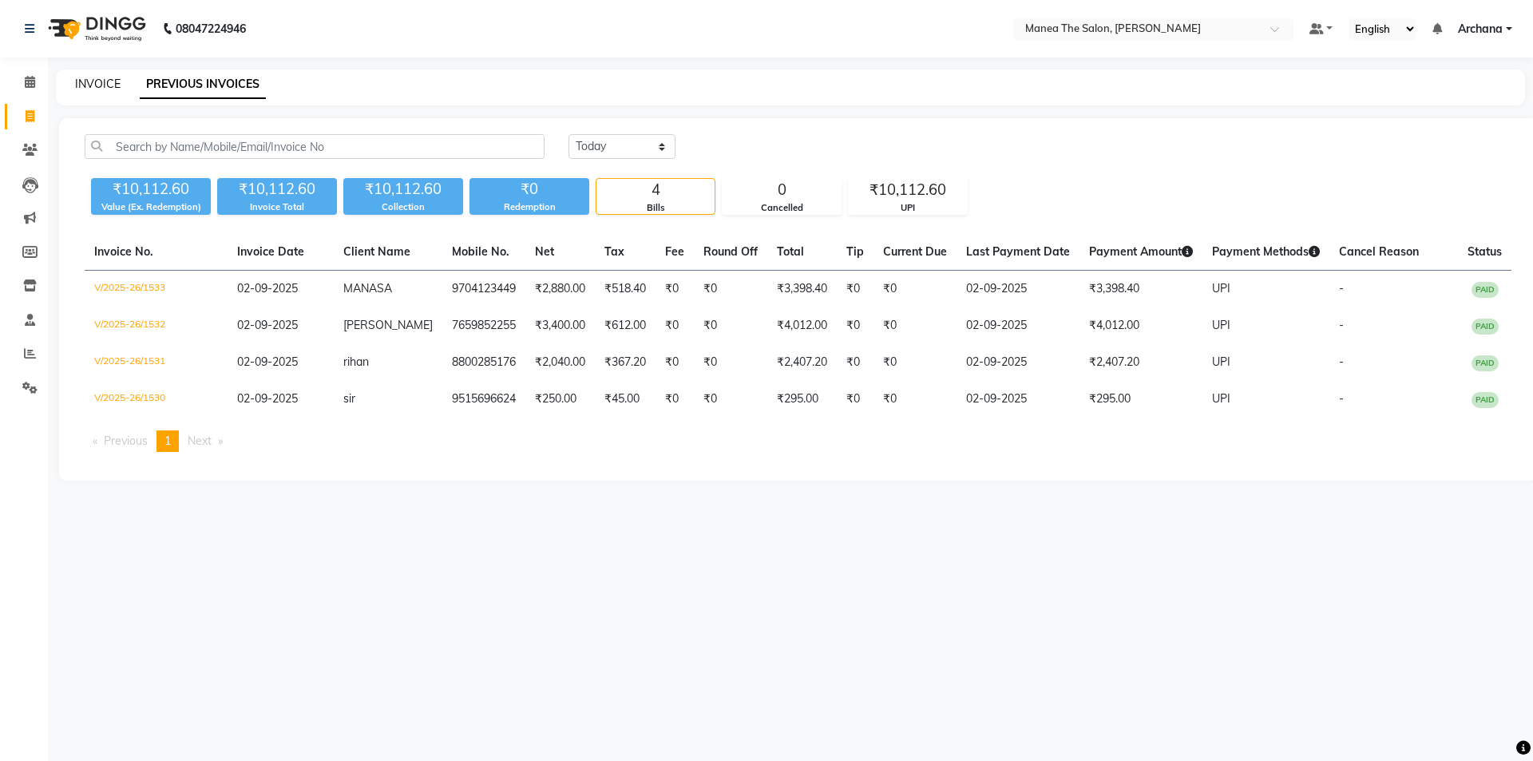
click at [111, 88] on link "INVOICE" at bounding box center [98, 84] width 46 height 14
select select "service"
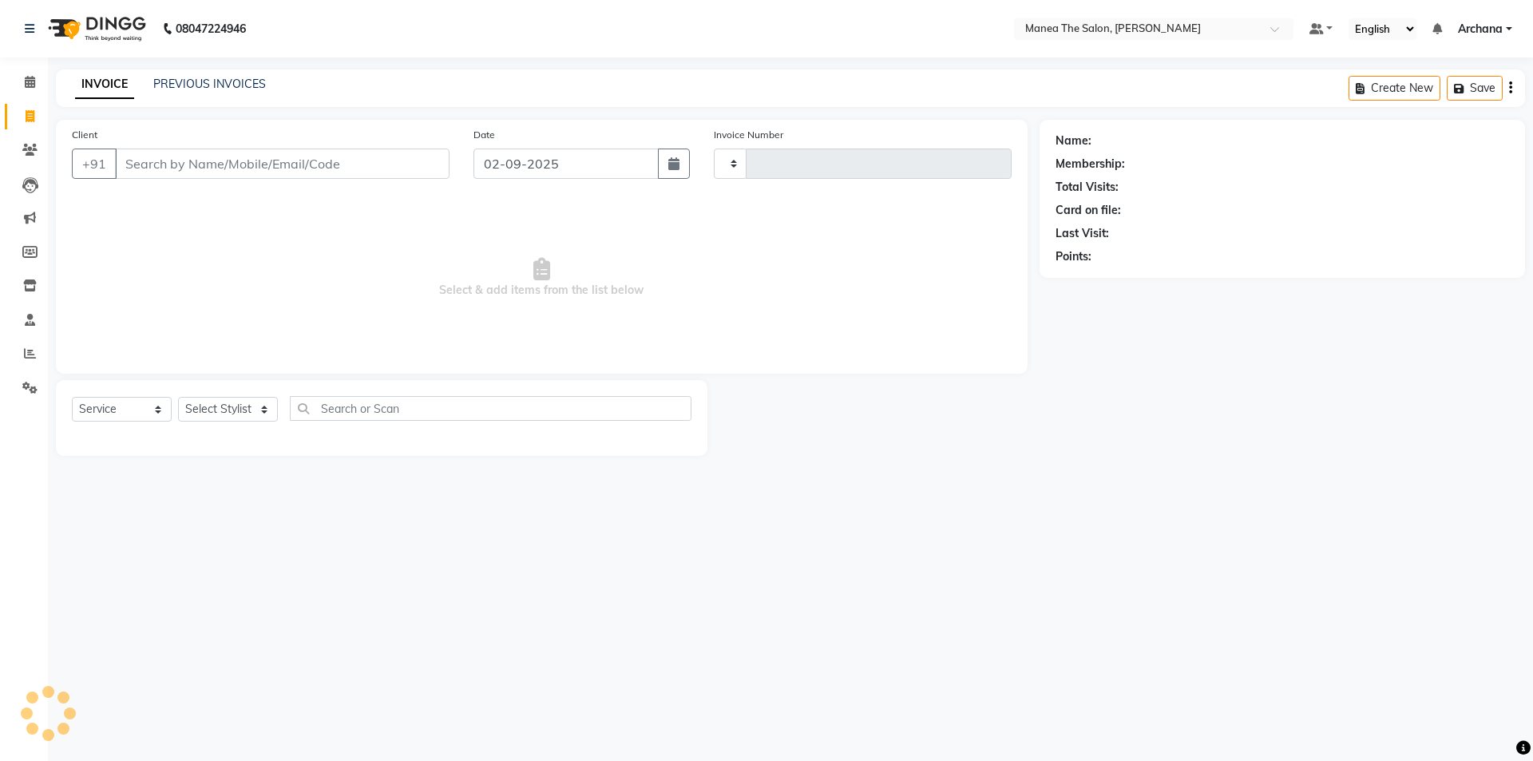
type input "1534"
select select "6846"
